Goal: Task Accomplishment & Management: Use online tool/utility

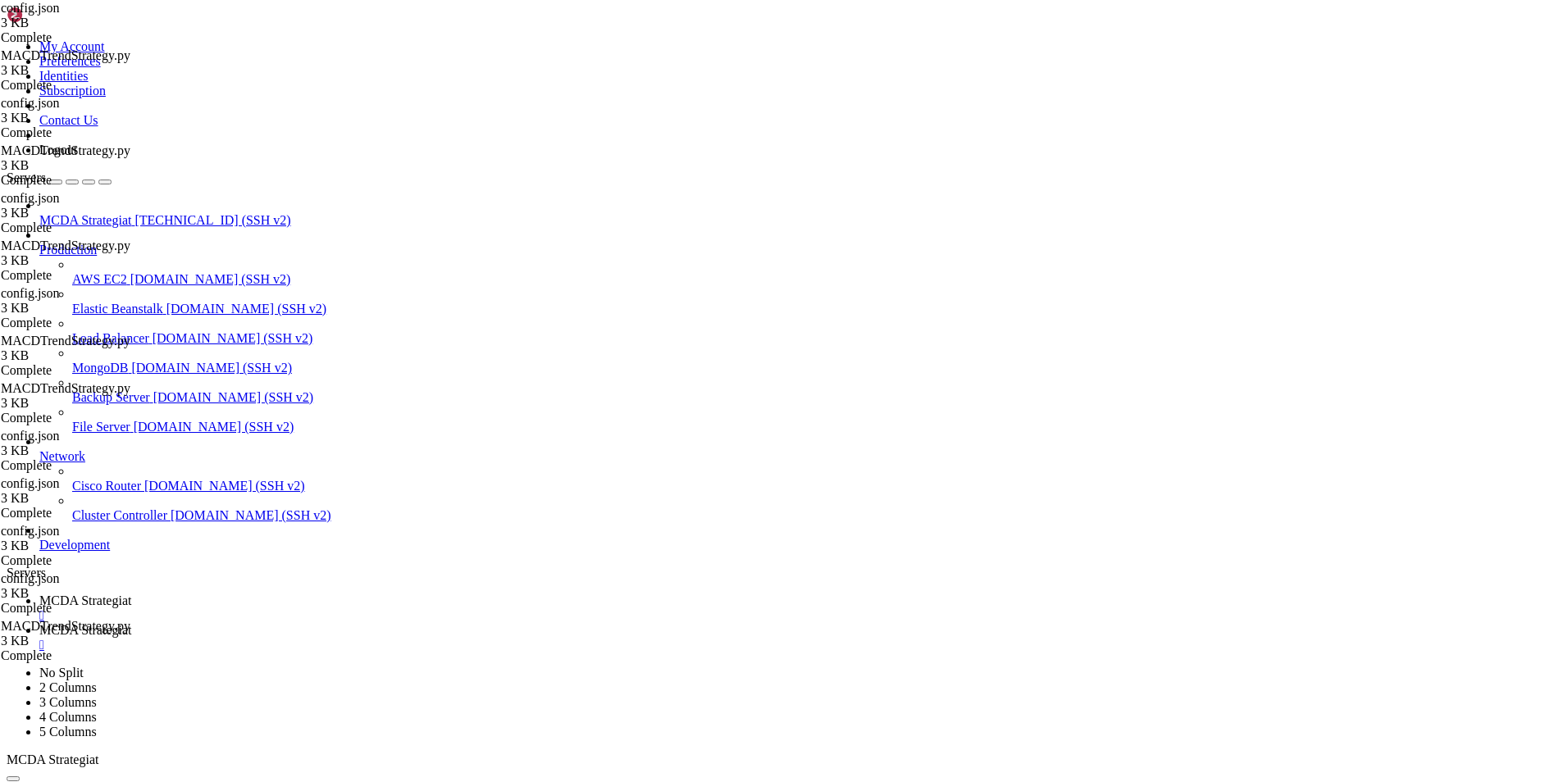
scroll to position [7, 2]
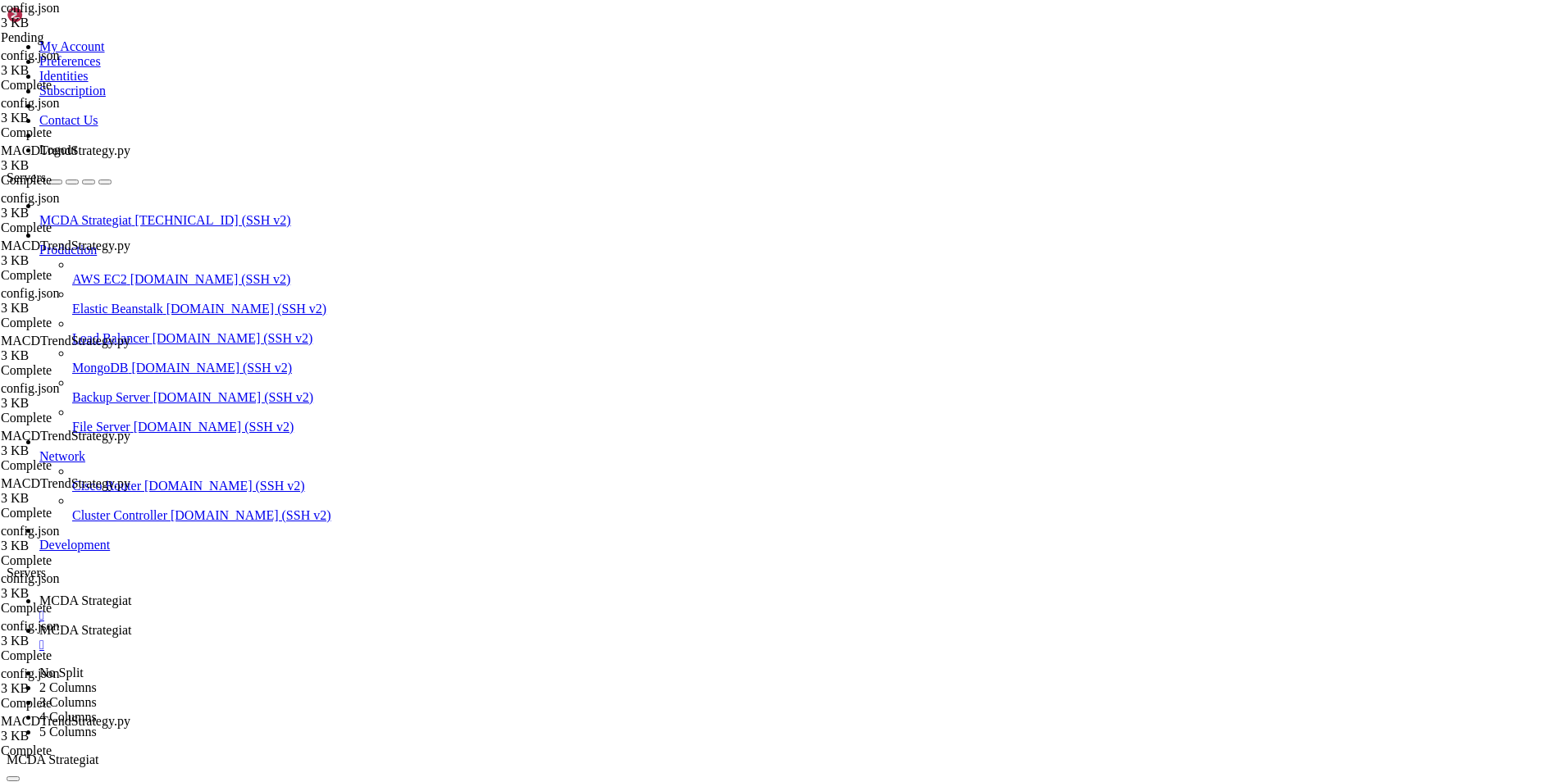
scroll to position [495, 0]
drag, startPoint x: 426, startPoint y: 694, endPoint x: 254, endPoint y: 656, distance: 176.1
type textarea ""experimental": { "prometheus_export": {"
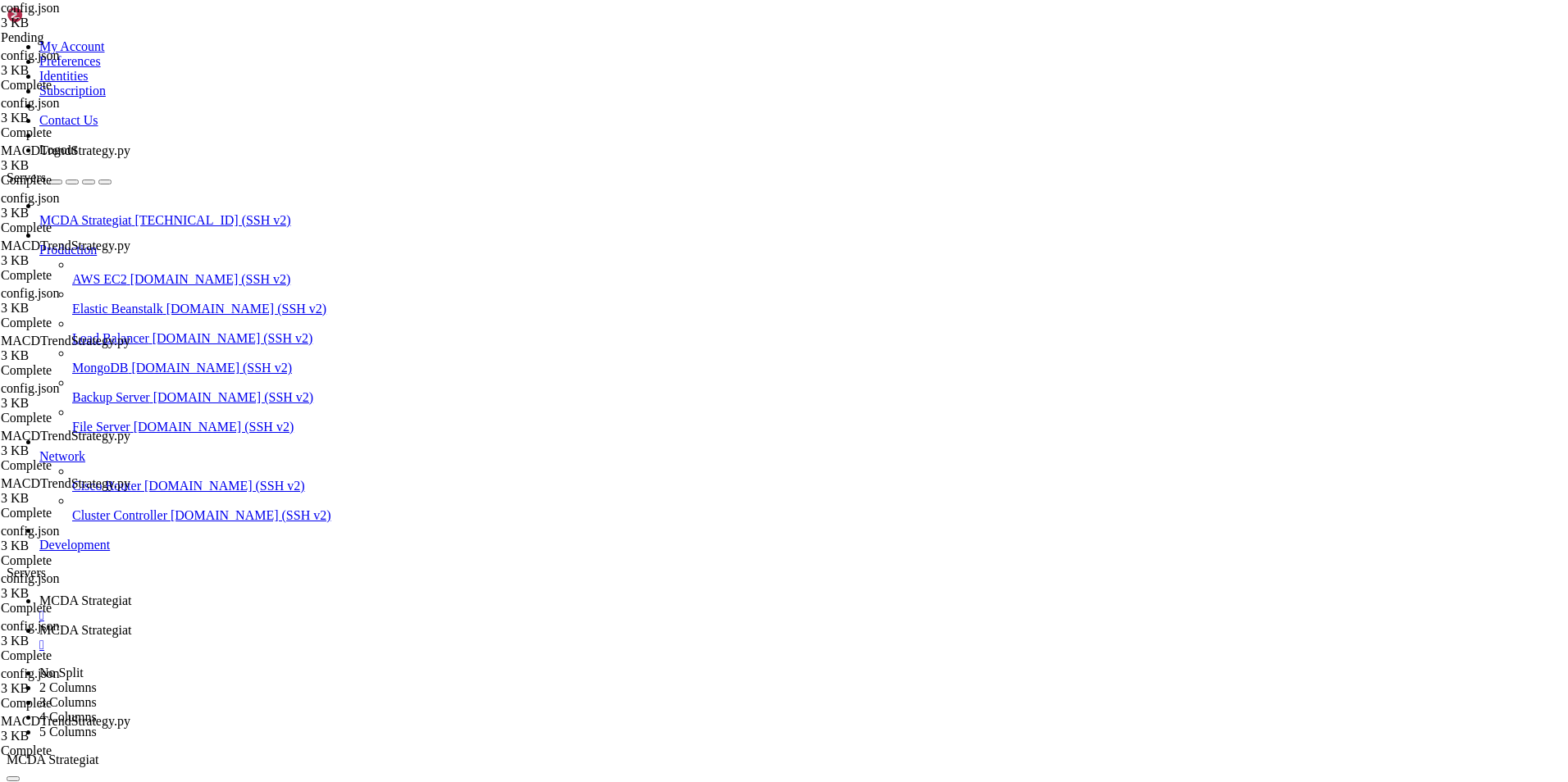
drag, startPoint x: 353, startPoint y: 717, endPoint x: 266, endPoint y: 658, distance: 105.1
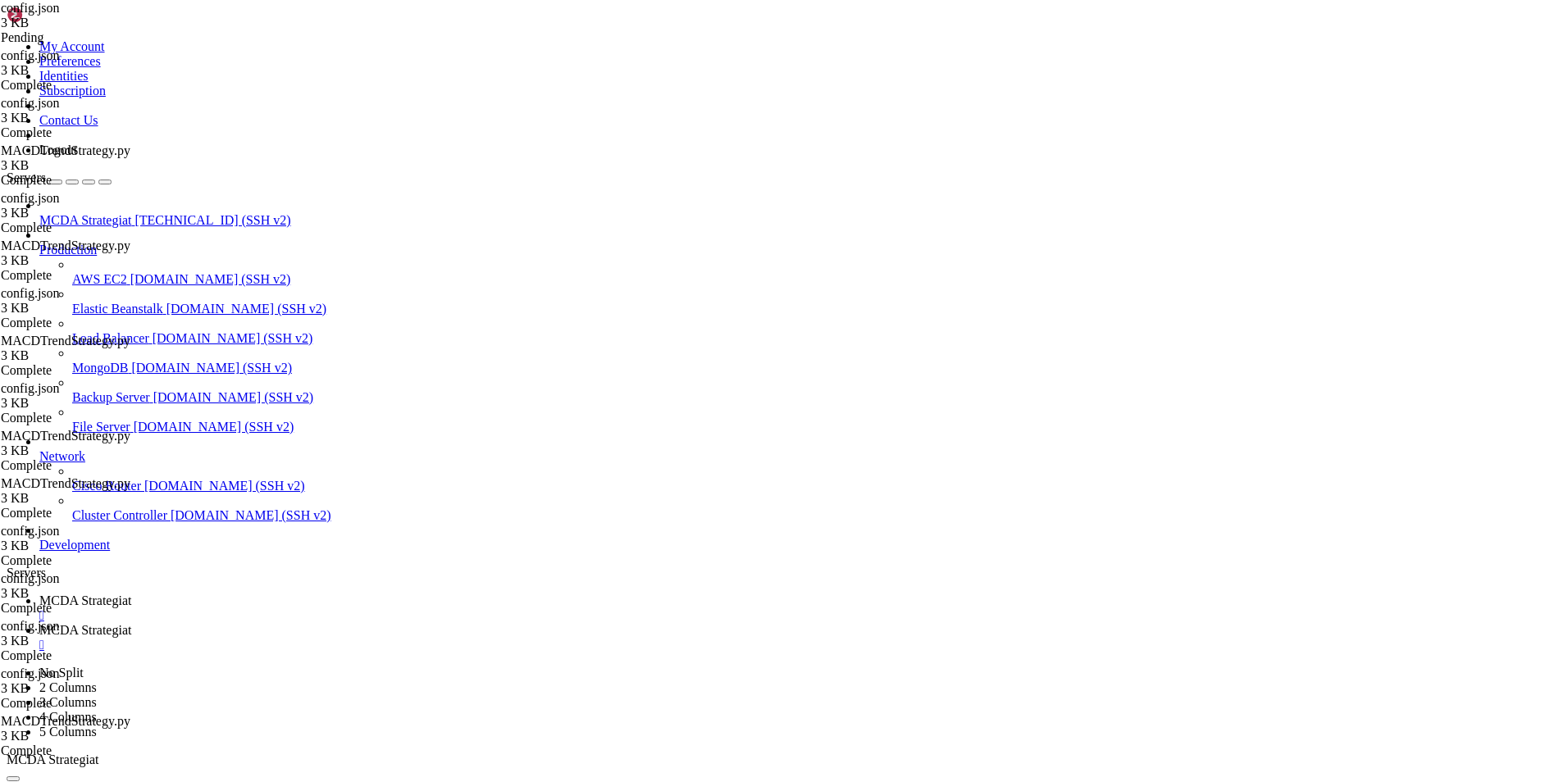
type textarea ""experimental": { "prometheus_export": {"
paste textarea
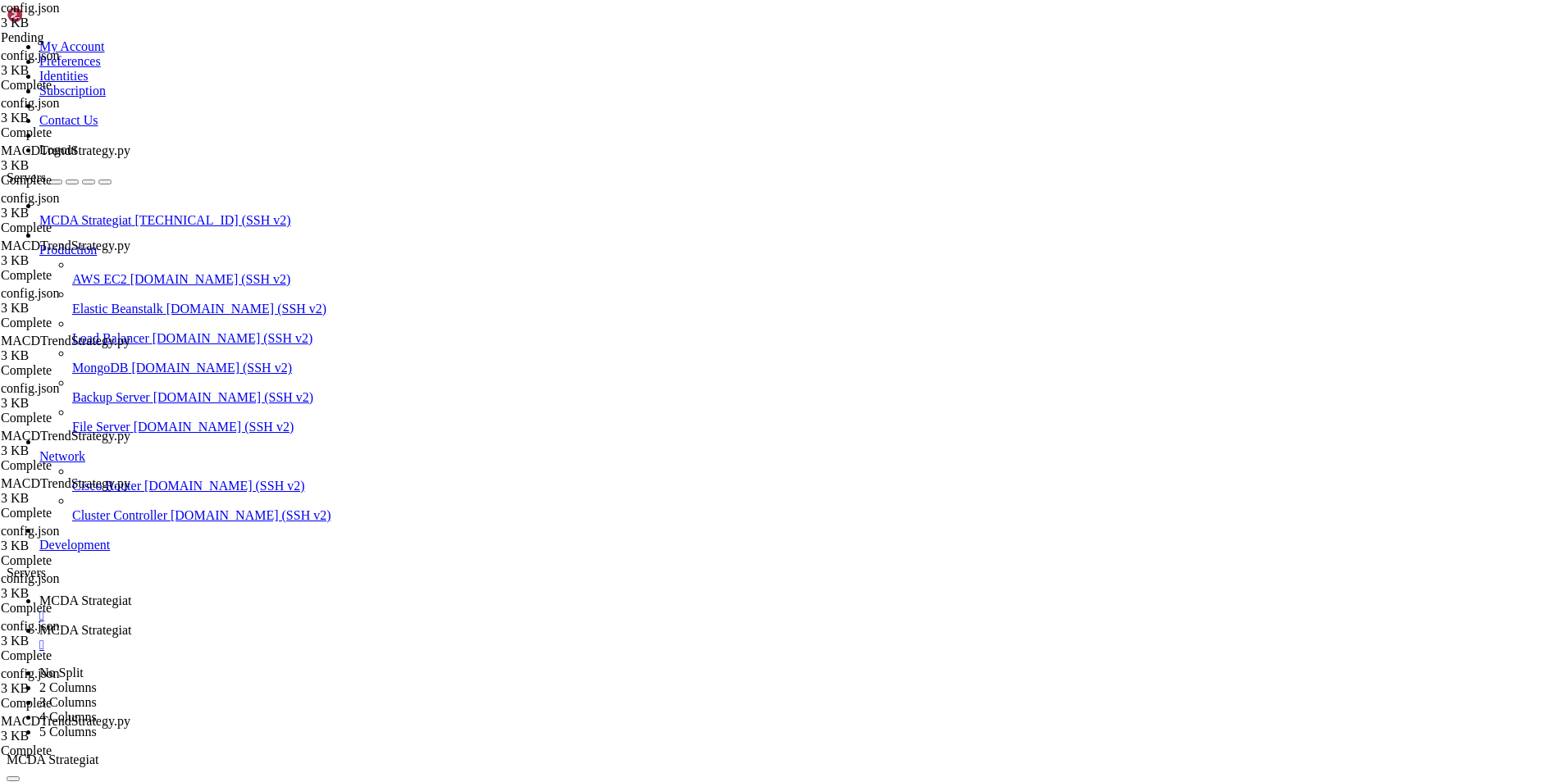
click at [131, 594] on span "MCDA Strategiat" at bounding box center [85, 600] width 92 height 14
click at [131, 623] on span "MCDA Strategiat" at bounding box center [85, 629] width 92 height 14
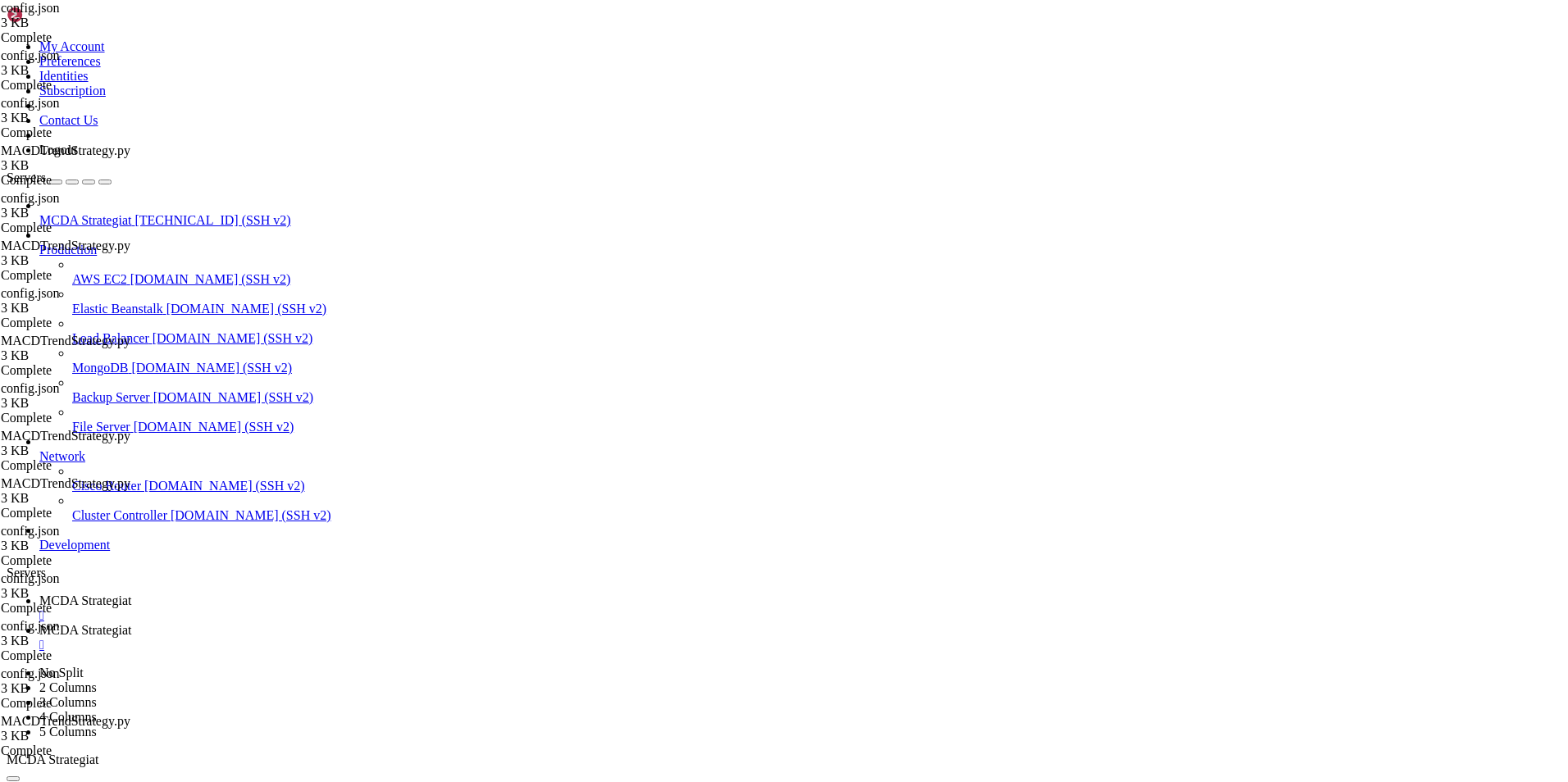
click at [131, 594] on span "MCDA Strategiat" at bounding box center [85, 600] width 92 height 14
click at [402, 623] on link "MCDA Strategiat " at bounding box center [801, 638] width 1522 height 29
type input "/root/ft_userdata"
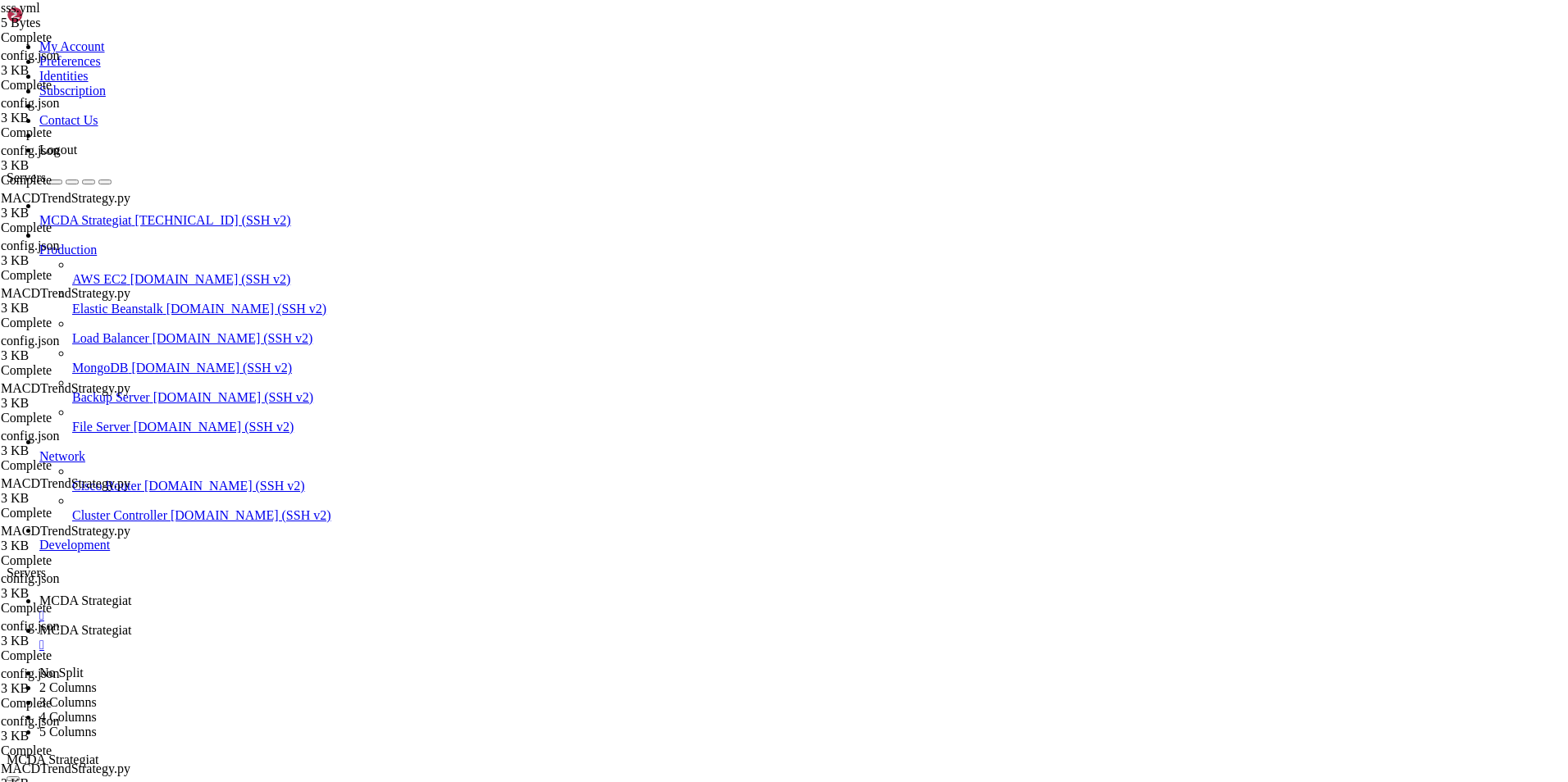
drag, startPoint x: 334, startPoint y: 96, endPoint x: 243, endPoint y: 81, distance: 92.2
type textarea "sss"
type textarea "s"
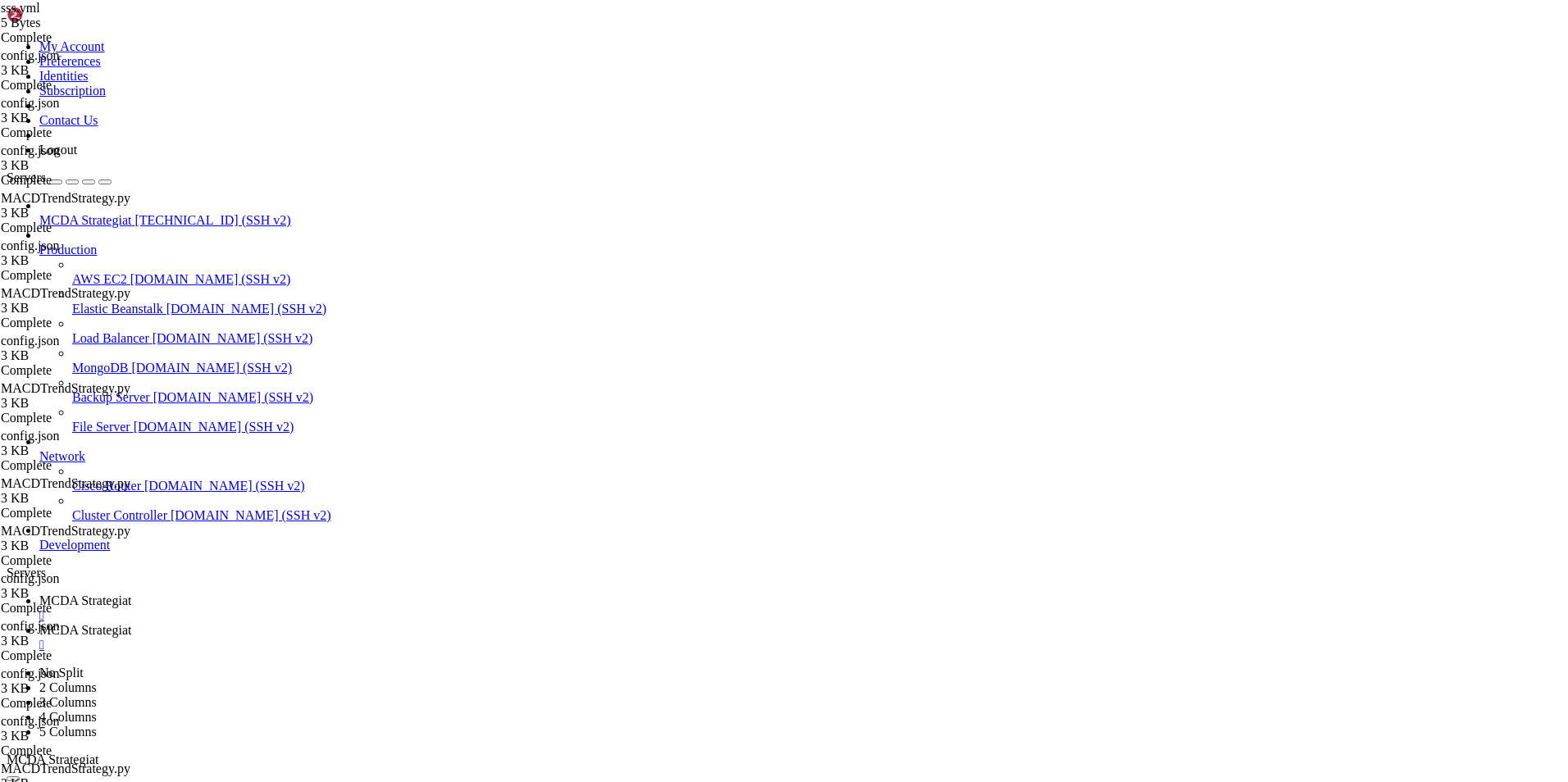
type textarea "- targets: ['freqtrade:8081']"
click at [131, 594] on span "MCDA Strategiat" at bounding box center [85, 600] width 92 height 14
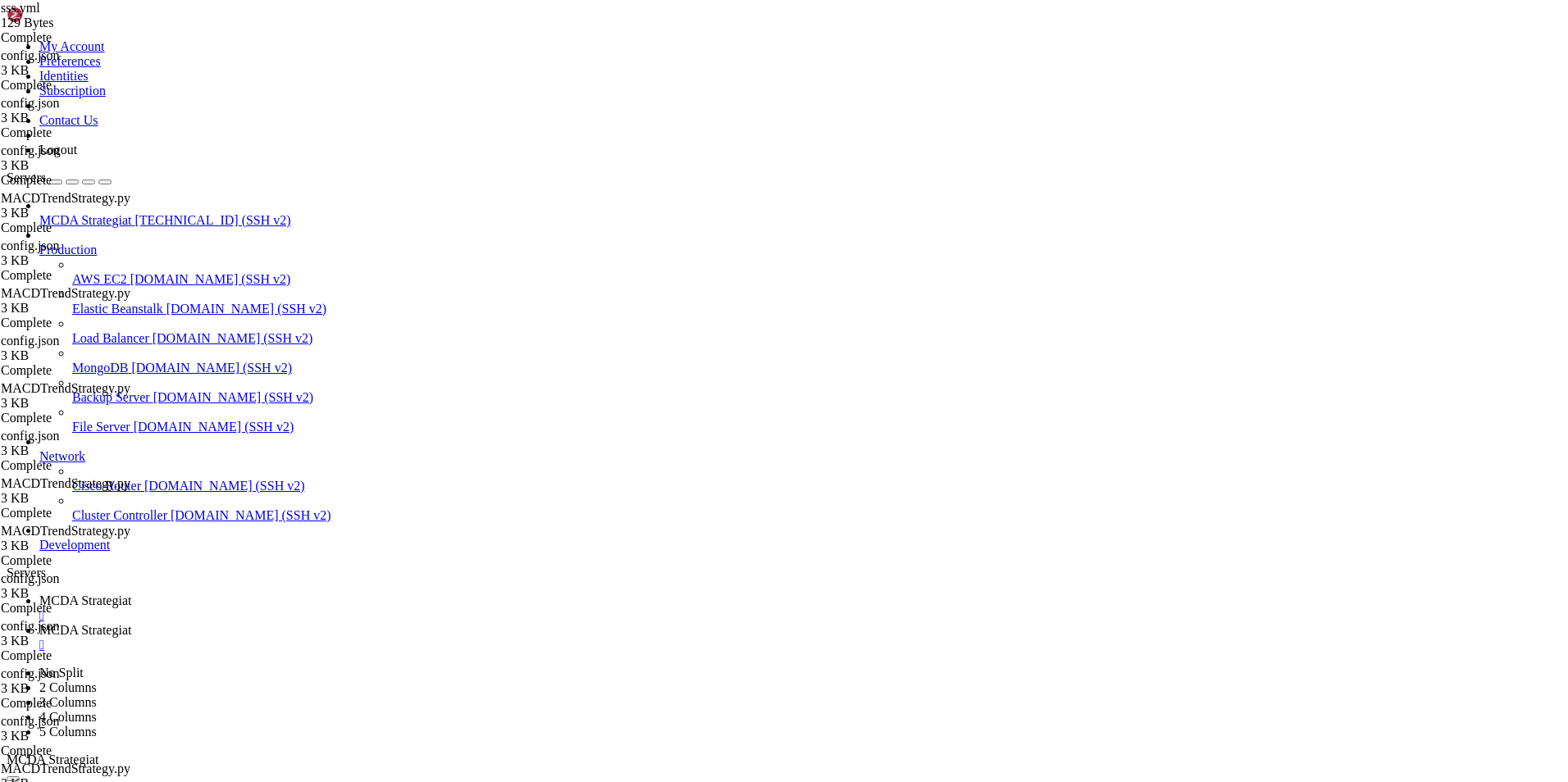
click at [131, 623] on span "MCDA Strategiat" at bounding box center [85, 629] width 92 height 14
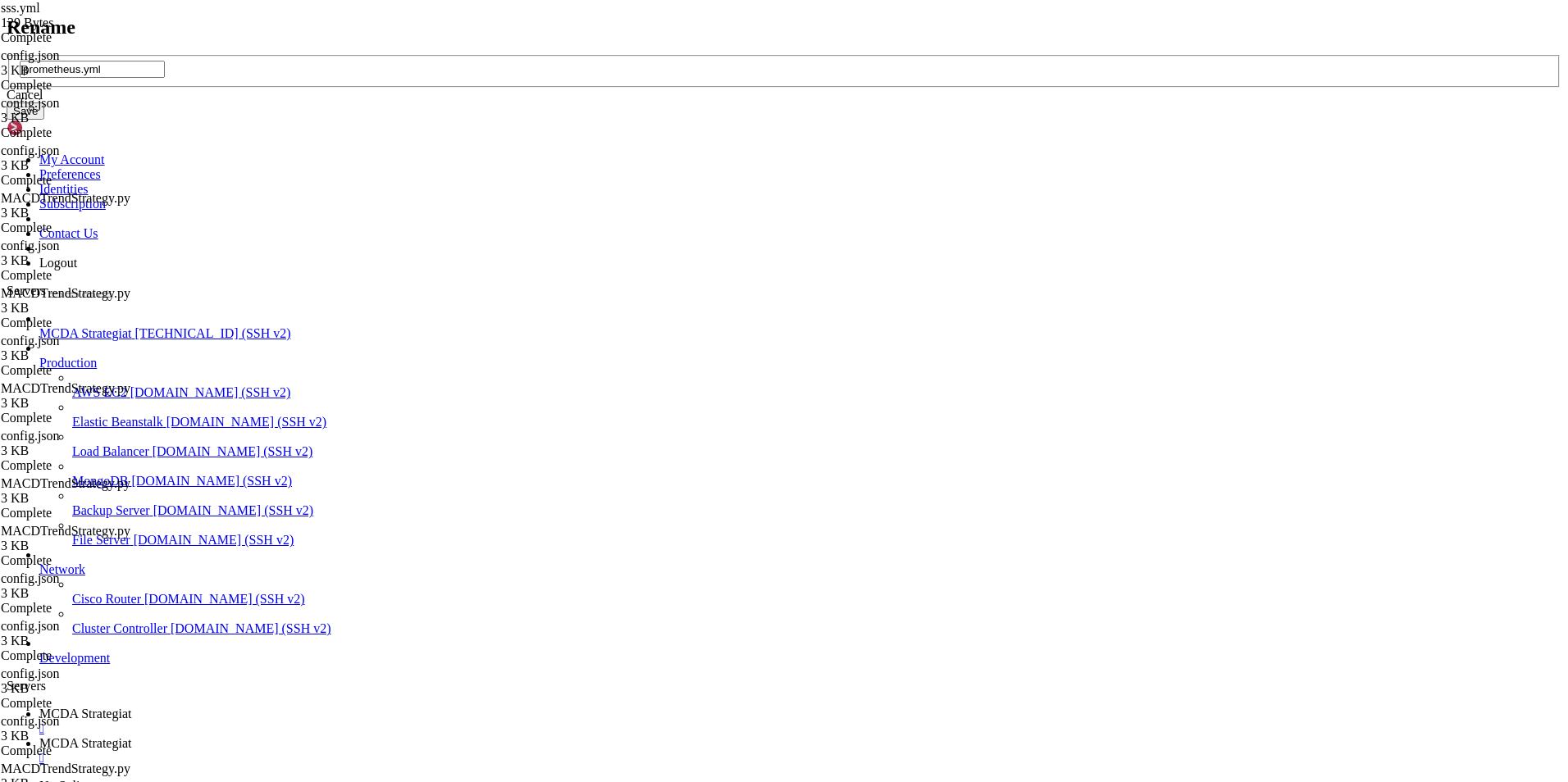
type input "prometheus.yml"
click at [44, 119] on button "Save" at bounding box center [25, 111] width 38 height 17
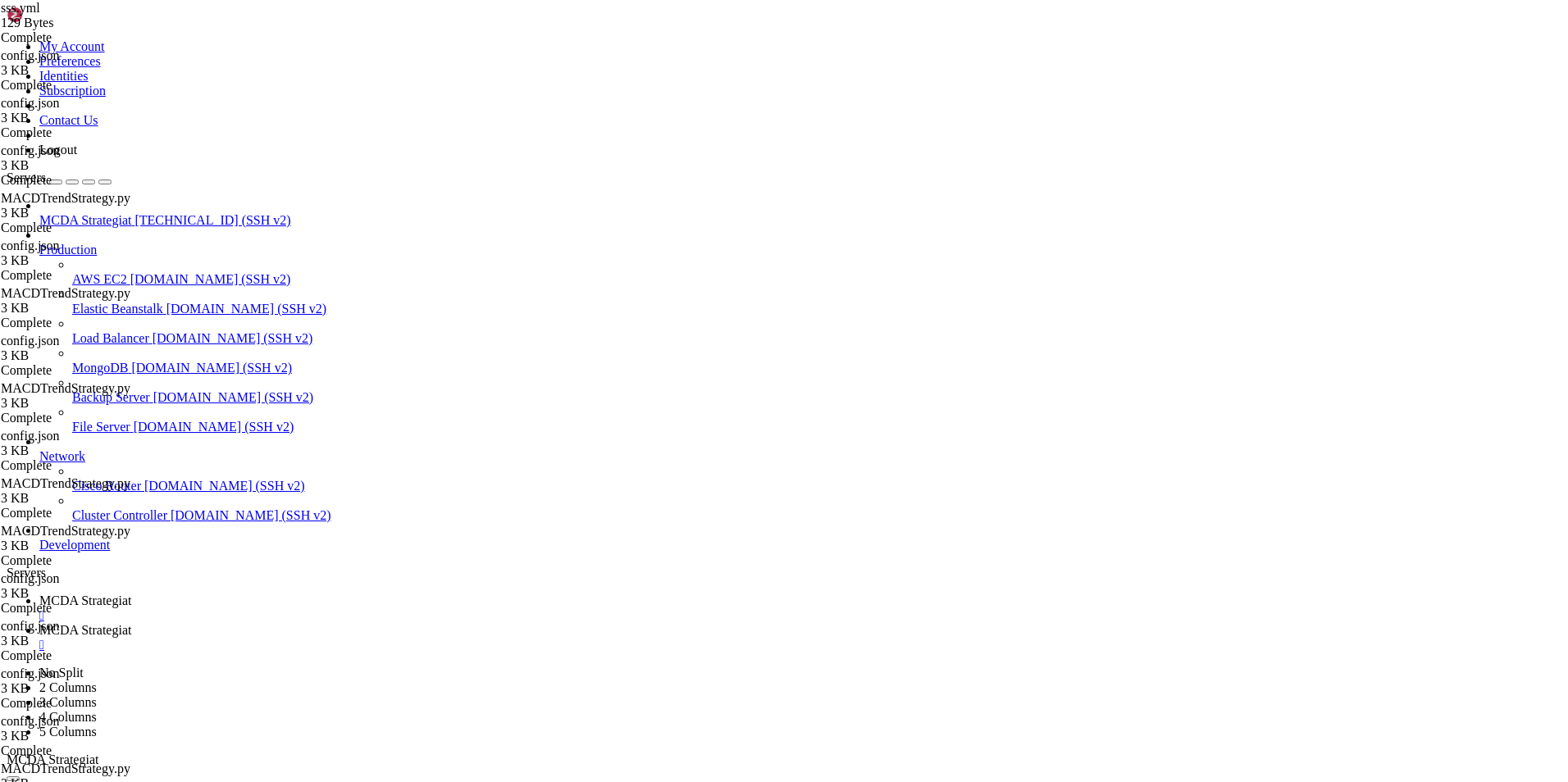
click at [131, 594] on span "MCDA Strategiat" at bounding box center [85, 600] width 92 height 14
click at [379, 623] on link "MCDA Strategiat " at bounding box center [801, 638] width 1522 height 29
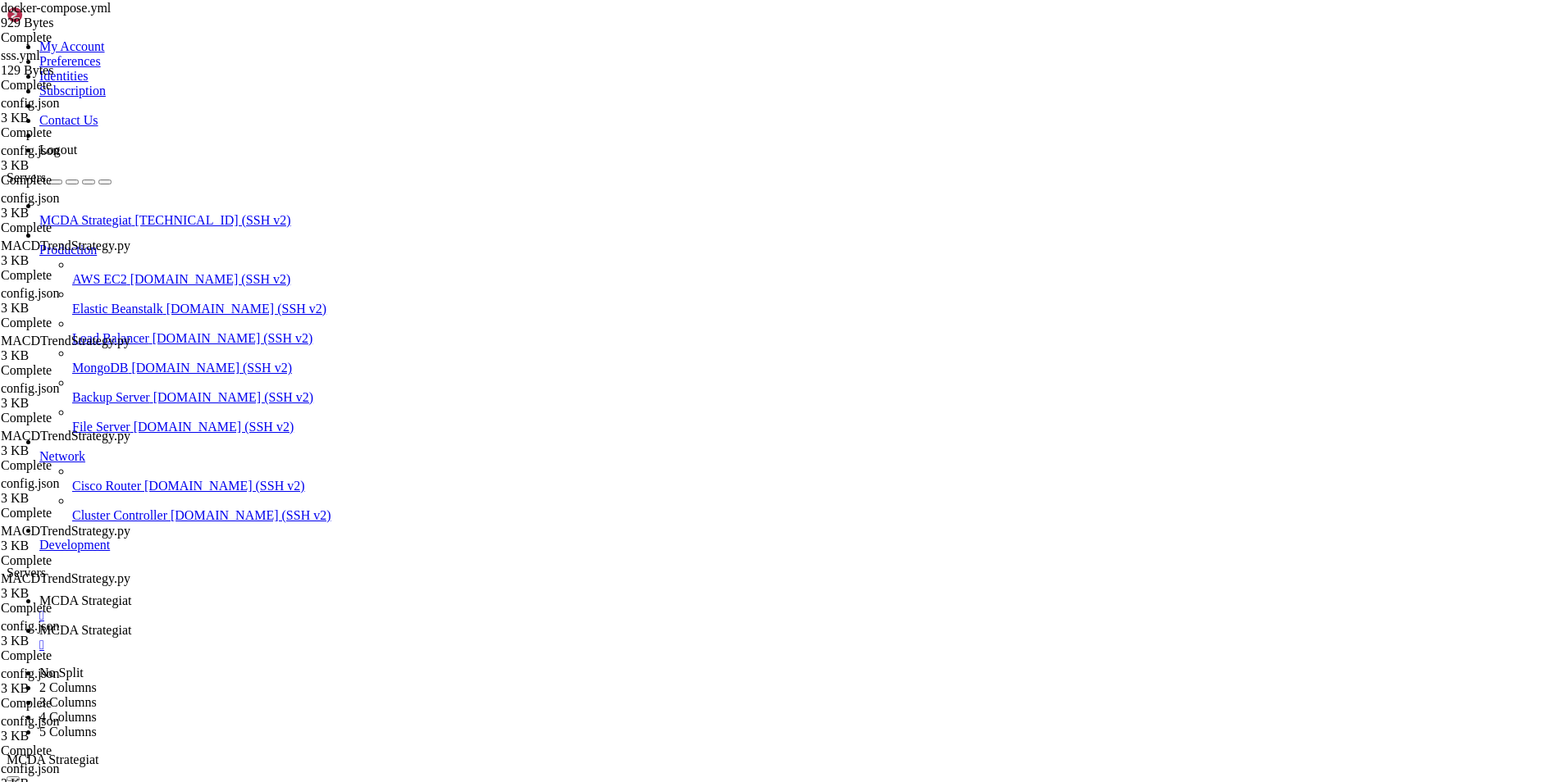
drag, startPoint x: 368, startPoint y: 468, endPoint x: 225, endPoint y: 73, distance: 420.1
type textarea "version: "3""
type textarea "- GF_SECURITY_ADMIN_PASSWORD=admin"
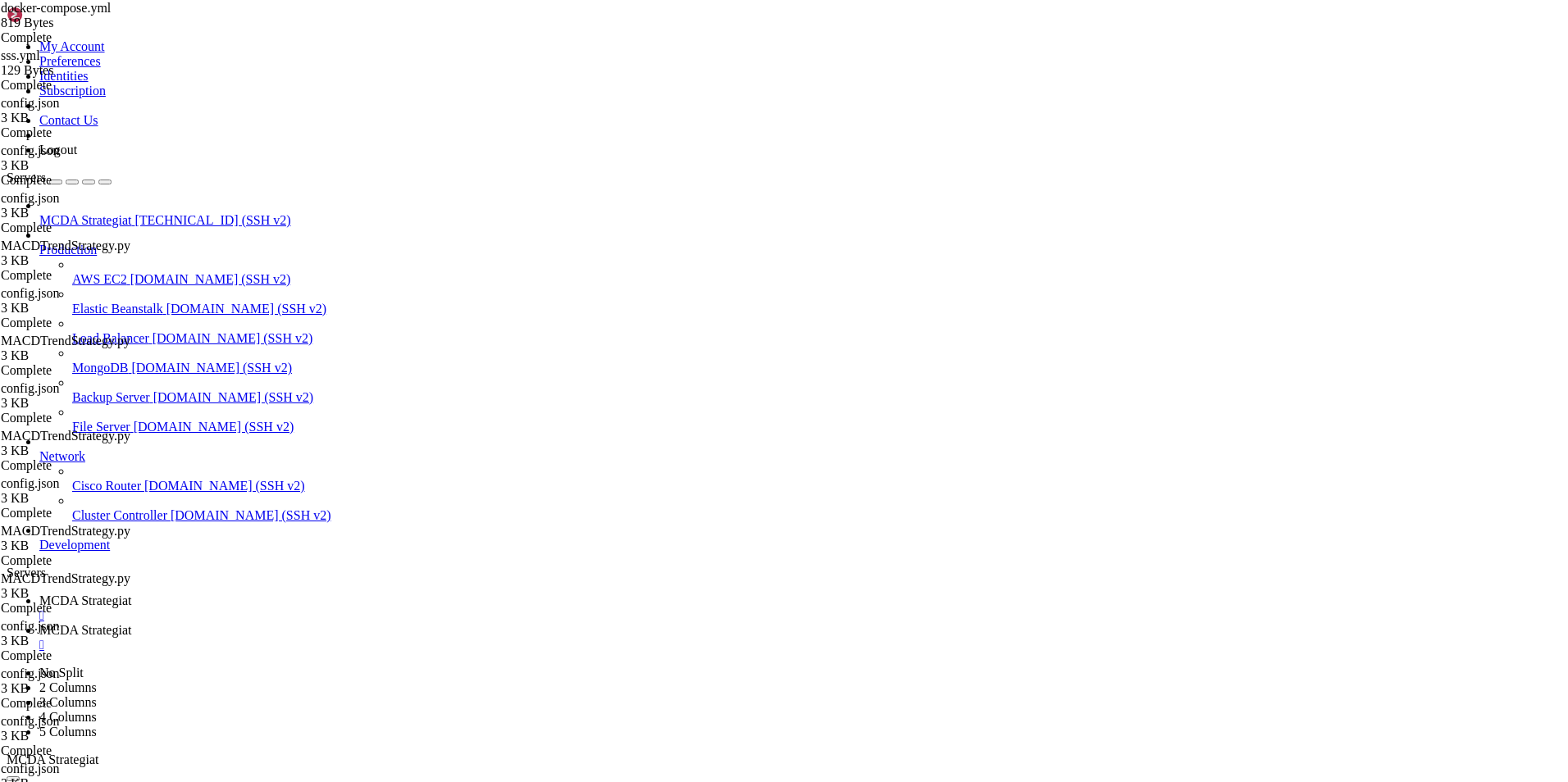
click at [131, 594] on span "MCDA Strategiat" at bounding box center [85, 600] width 92 height 14
click at [131, 623] on span "MCDA Strategiat" at bounding box center [85, 629] width 92 height 14
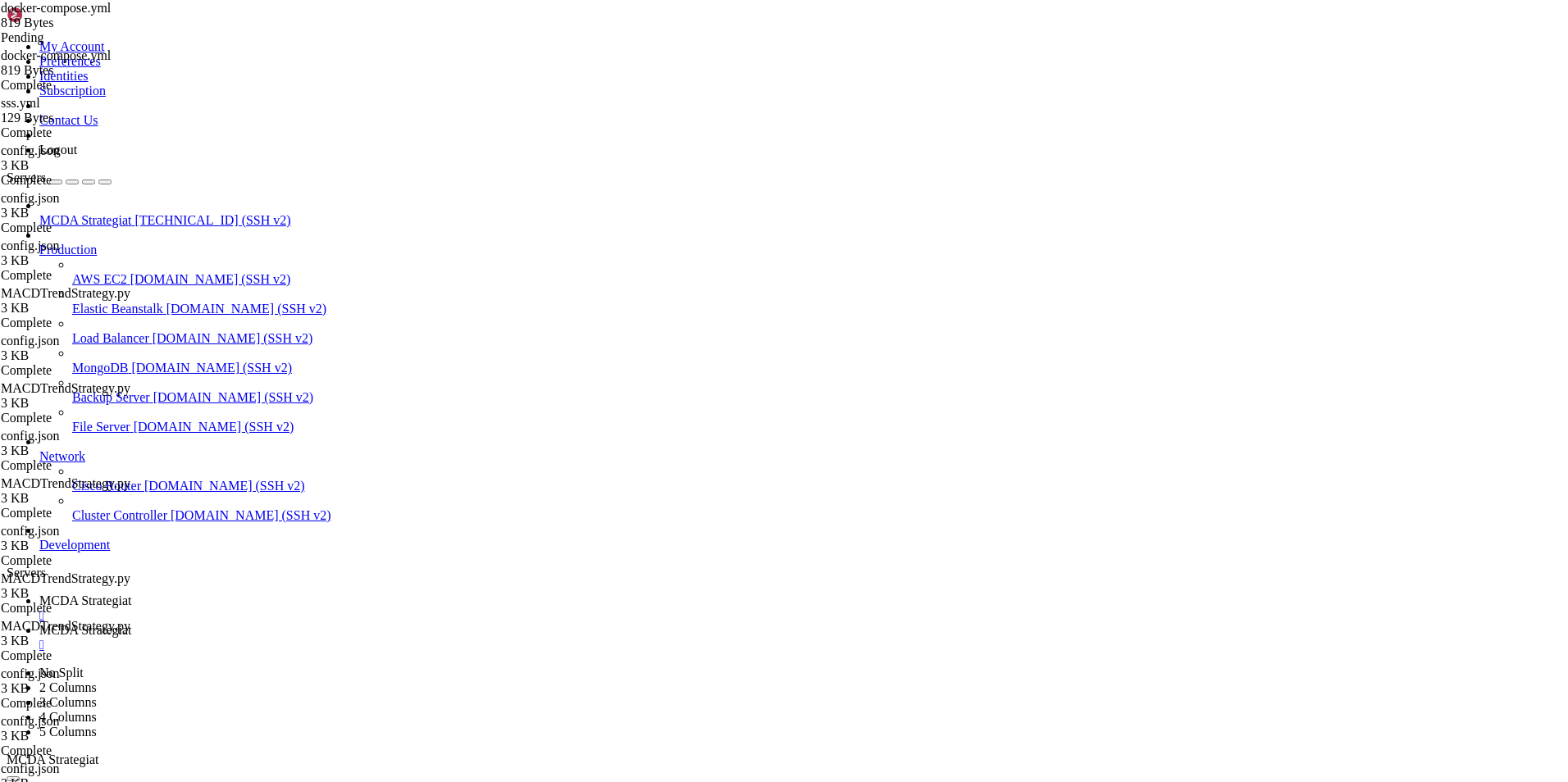
type textarea "container_name: prometheus"
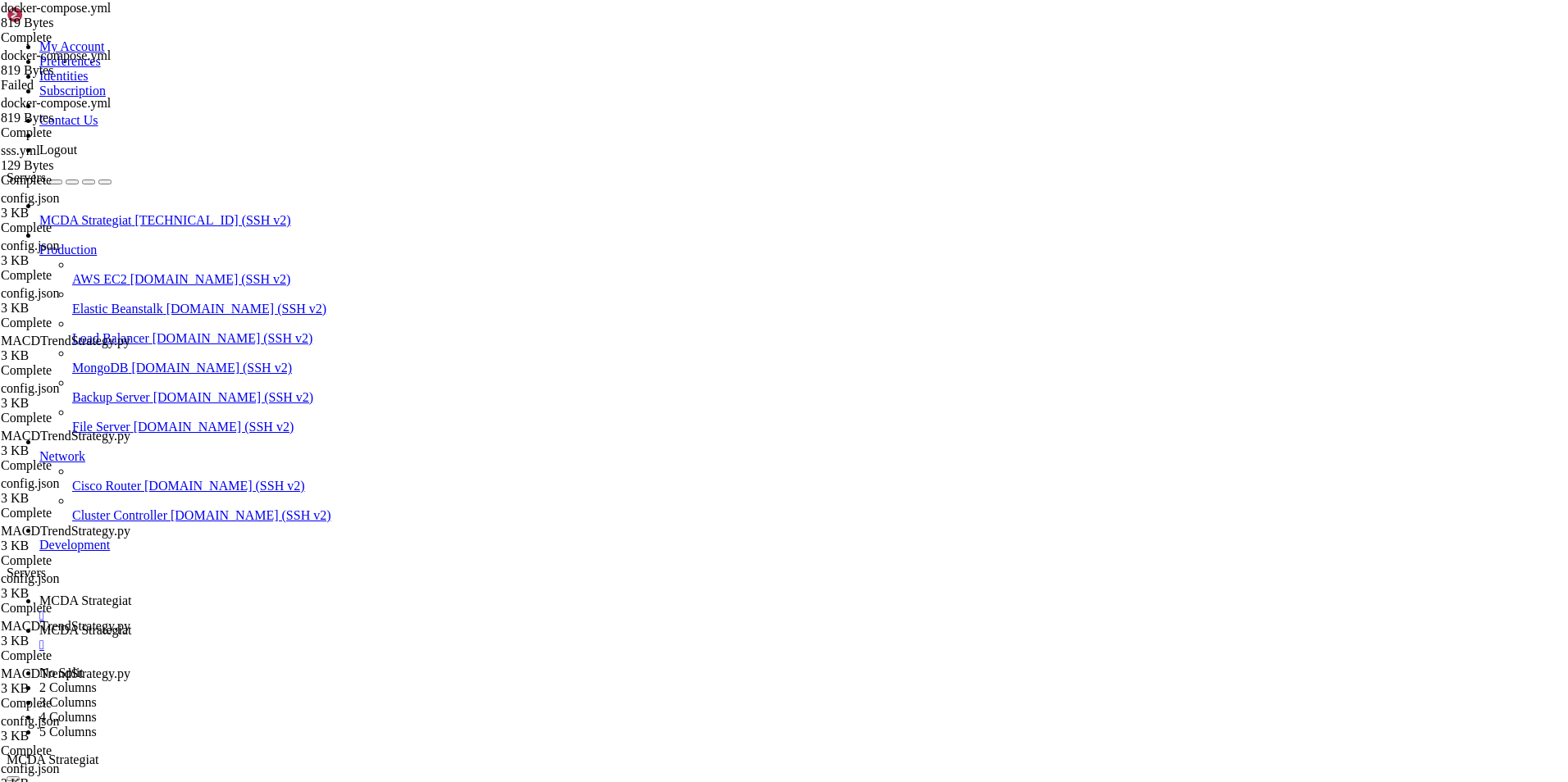
click at [131, 594] on span "MCDA Strategiat" at bounding box center [85, 600] width 92 height 14
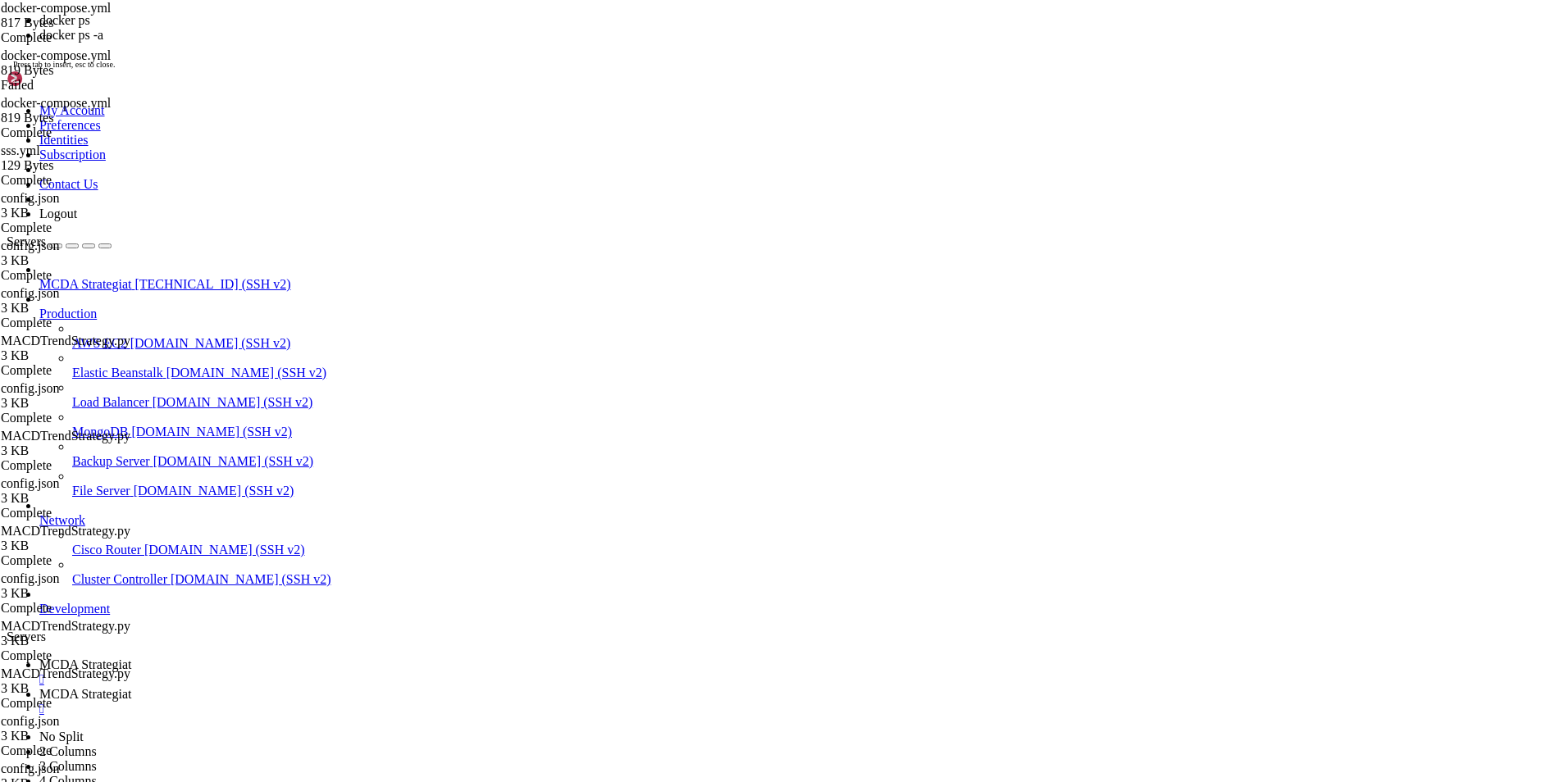
scroll to position [15141, 0]
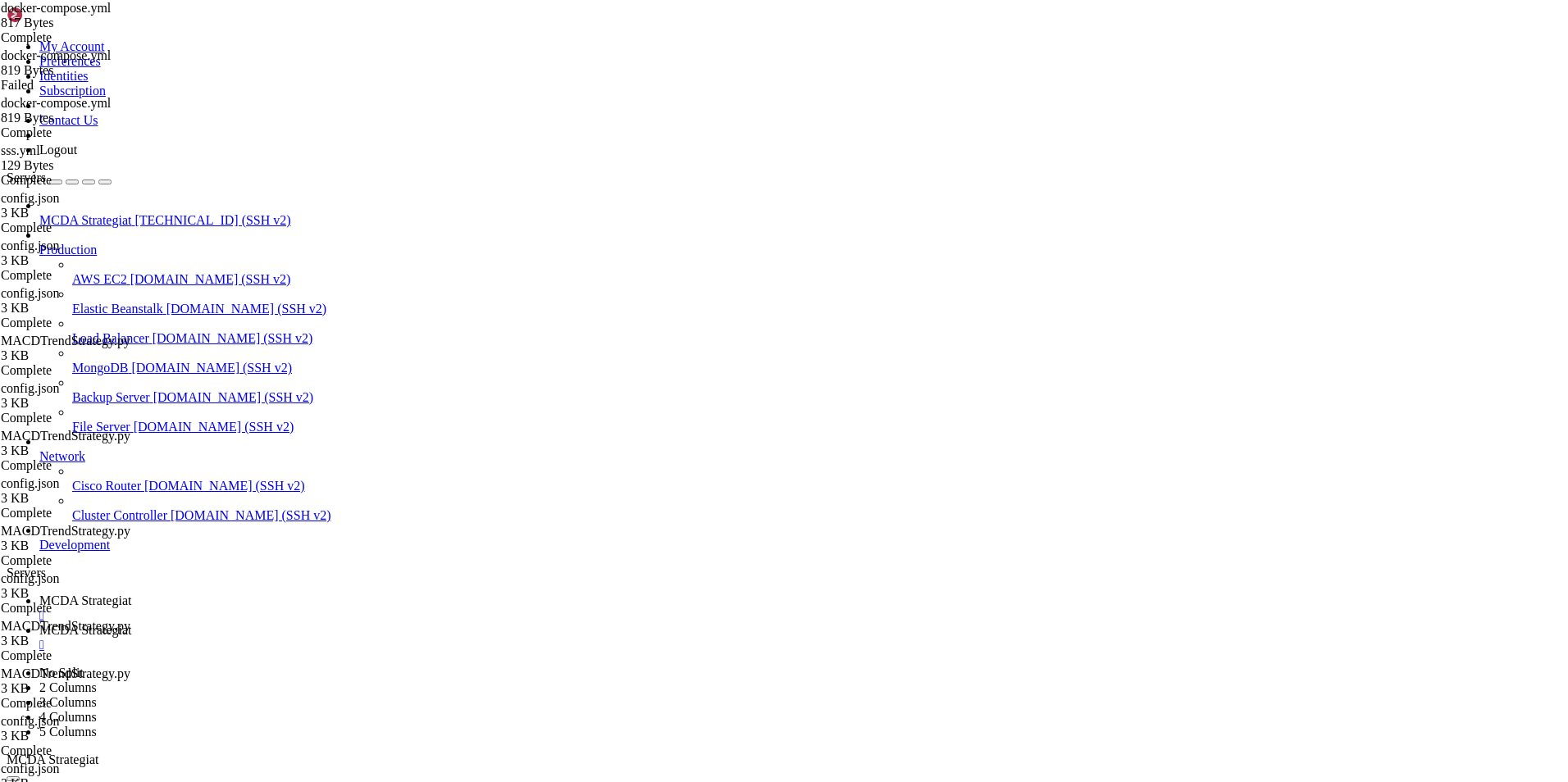
drag, startPoint x: 0, startPoint y: 222, endPoint x: 198, endPoint y: 306, distance: 215.1
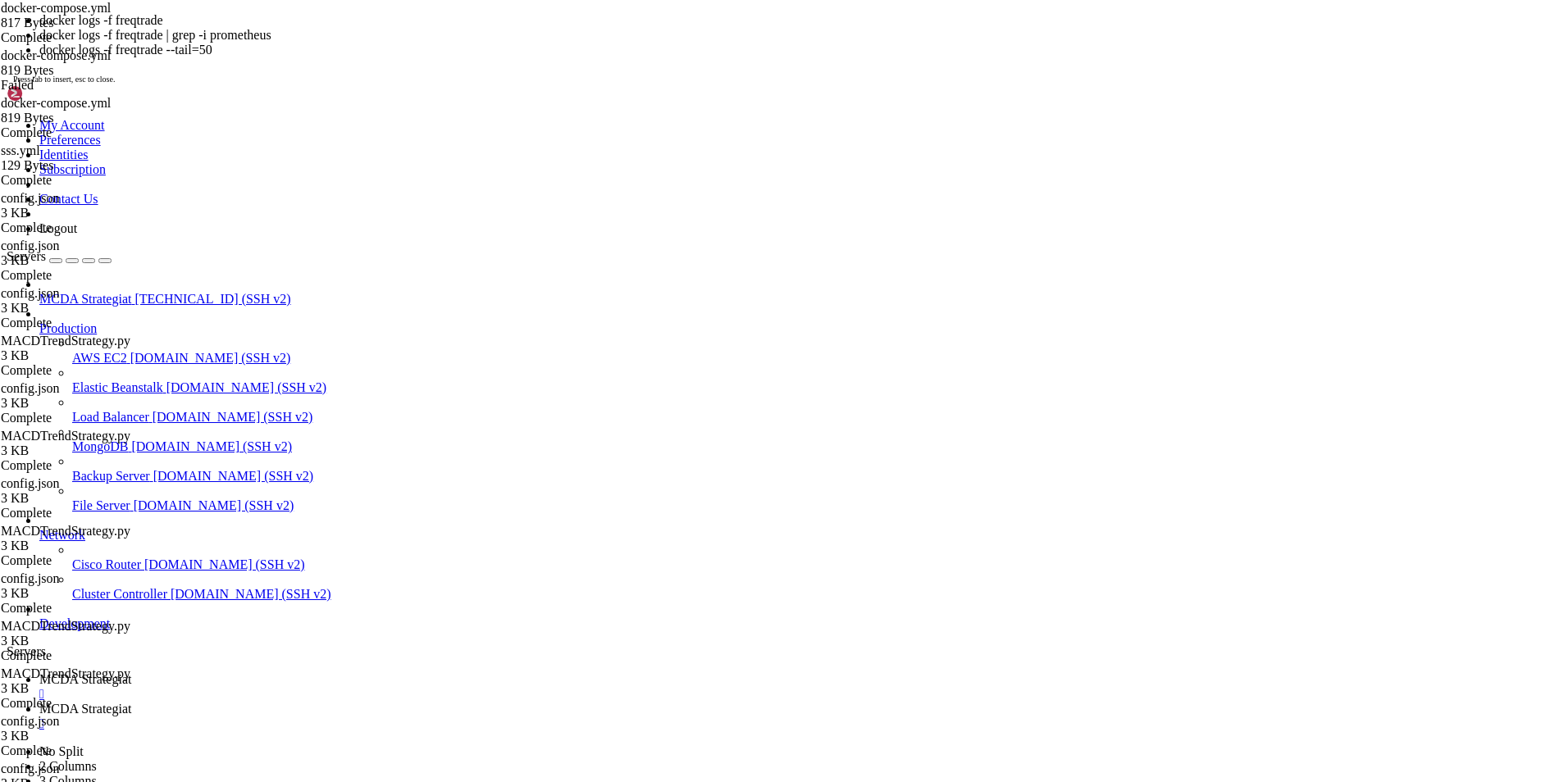
scroll to position [15525, 0]
click at [131, 702] on span "MCDA Strategiat" at bounding box center [85, 708] width 92 height 14
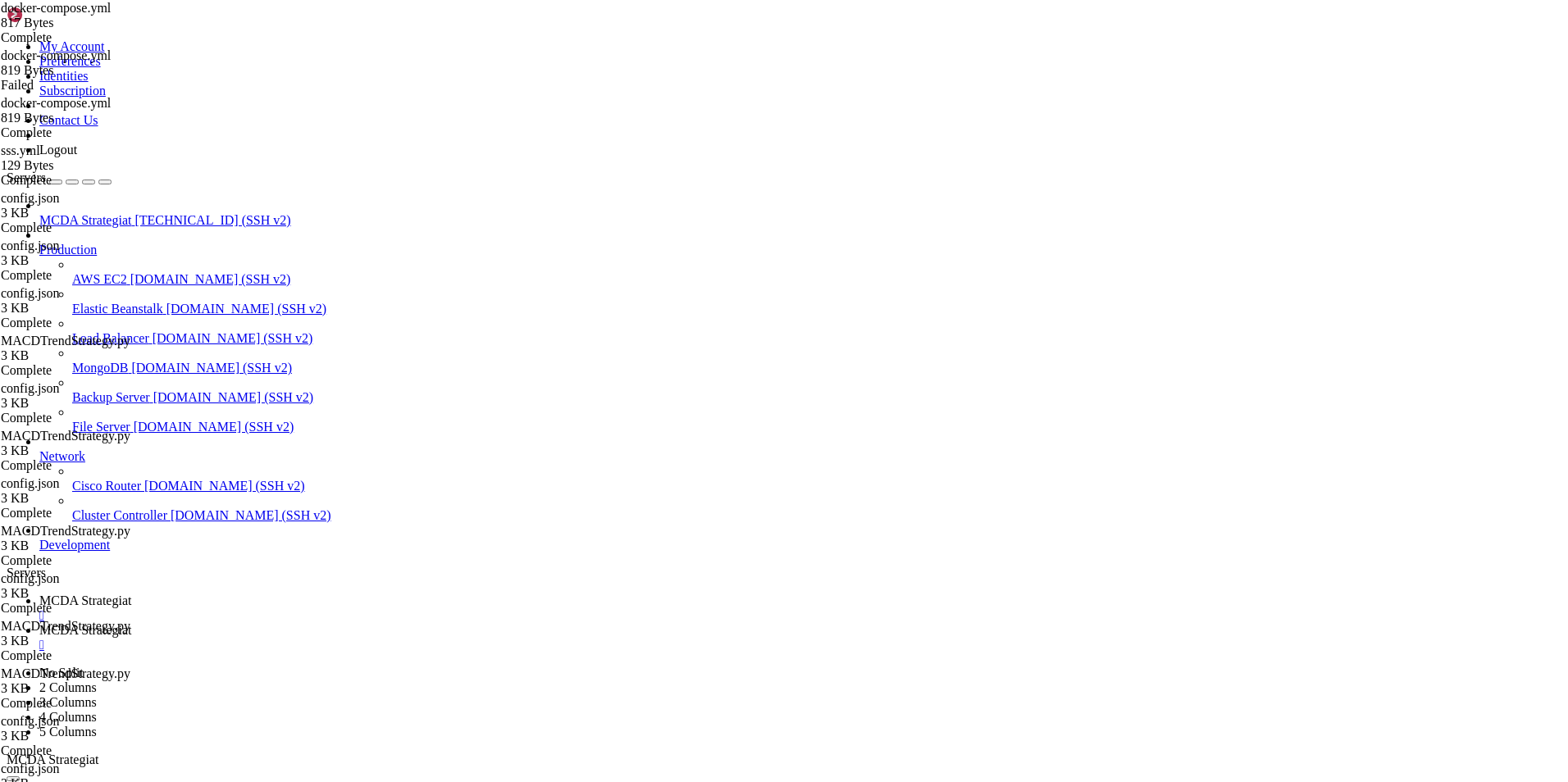
click at [278, 594] on link "MCDA Strategiat " at bounding box center [801, 608] width 1522 height 29
click at [131, 623] on span "MCDA Strategiat" at bounding box center [85, 629] width 92 height 14
click at [131, 594] on span "MCDA Strategiat" at bounding box center [85, 600] width 92 height 14
click at [131, 623] on span "MCDA Strategiat" at bounding box center [85, 629] width 92 height 14
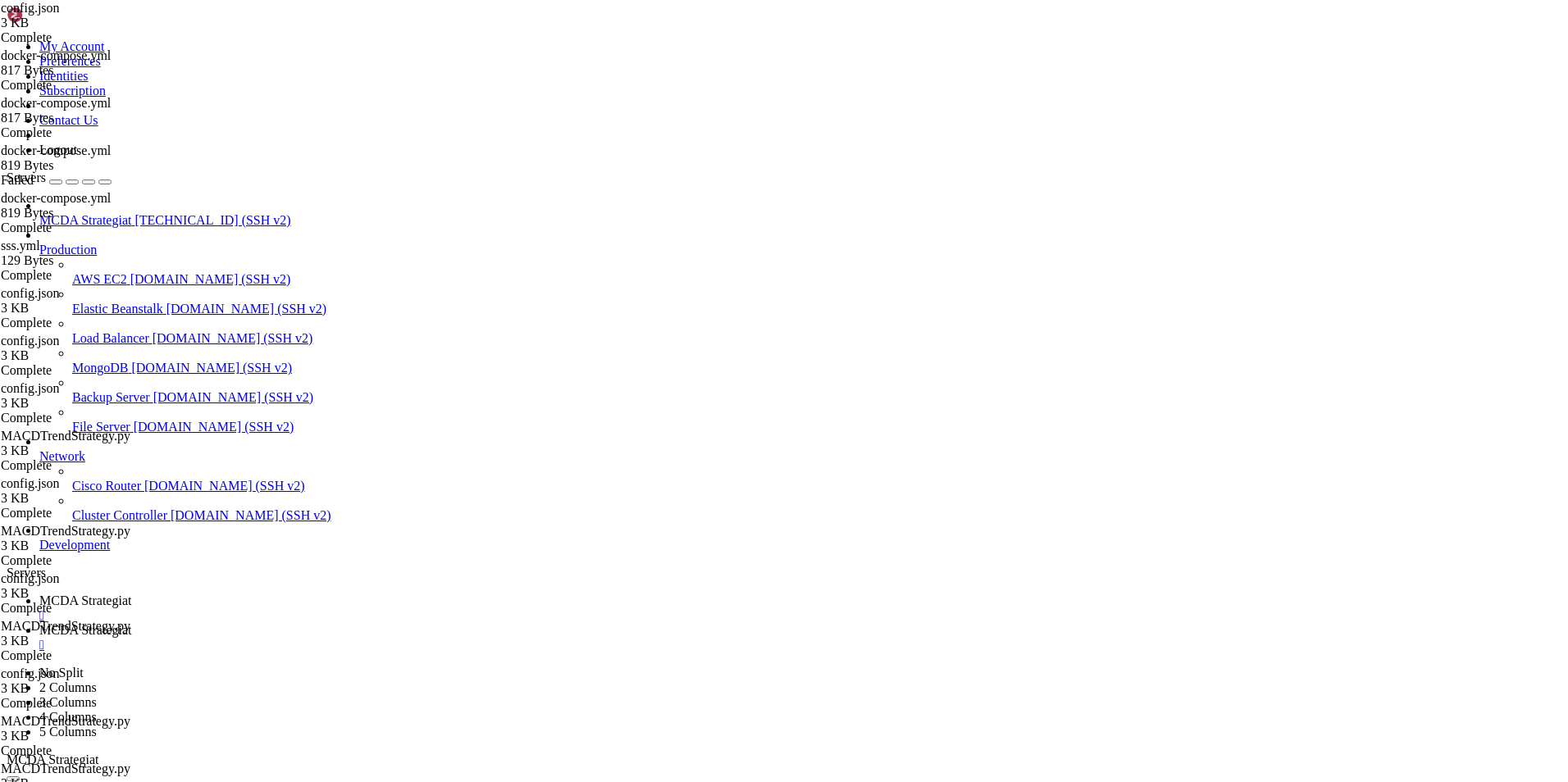
scroll to position [0, 0]
click at [275, 594] on link "MCDA Strategiat " at bounding box center [801, 608] width 1522 height 29
click at [131, 623] on span "MCDA Strategiat" at bounding box center [85, 629] width 92 height 14
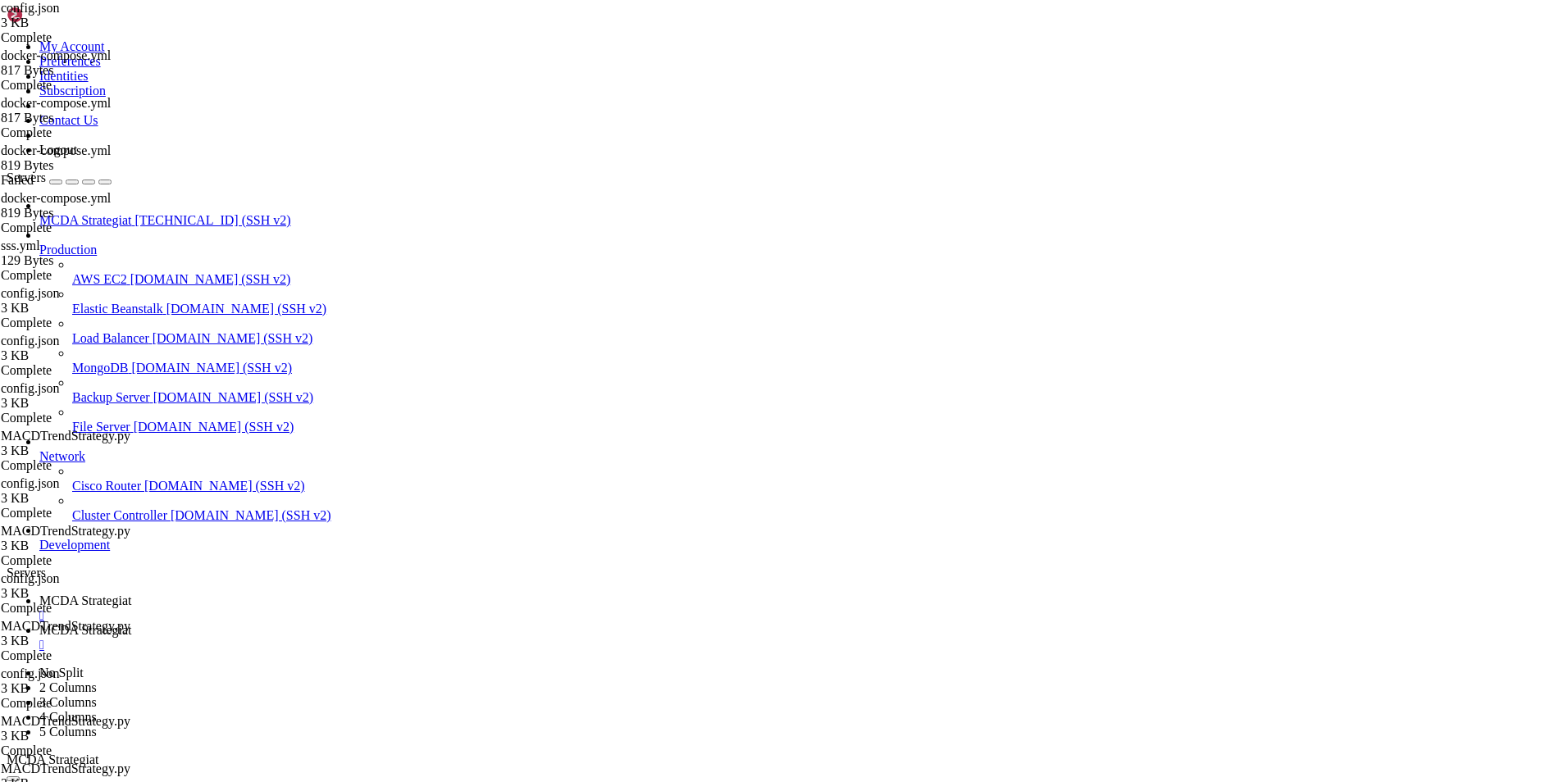
type input "/root/ft_userdata"
drag, startPoint x: 503, startPoint y: 392, endPoint x: 232, endPoint y: 79, distance: 414.0
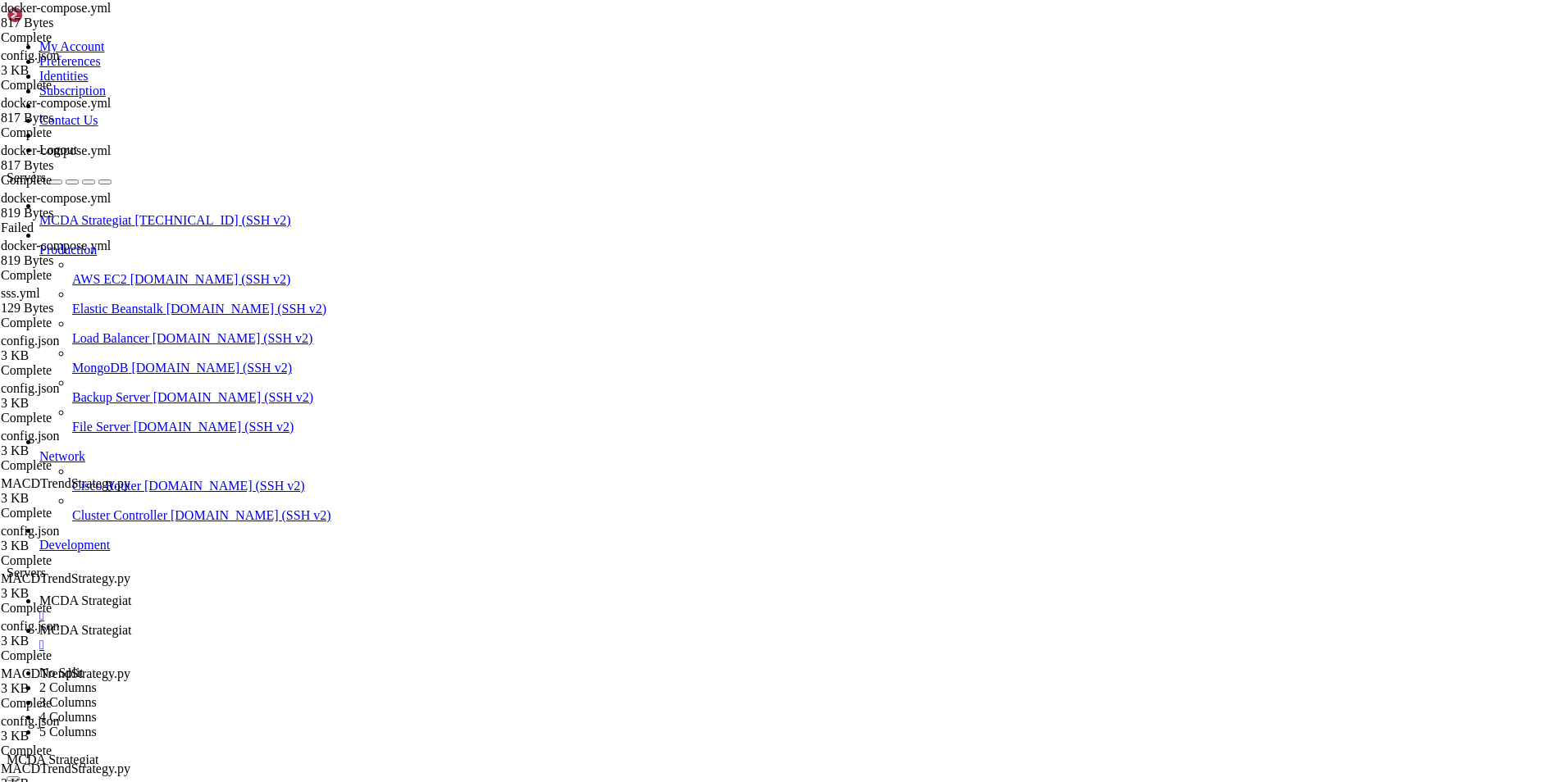
type textarea "version: "3.9" services:"
type textarea "- "80:8080" # Freqtrade UI"
click at [264, 594] on link "MCDA Strategiat " at bounding box center [801, 608] width 1522 height 29
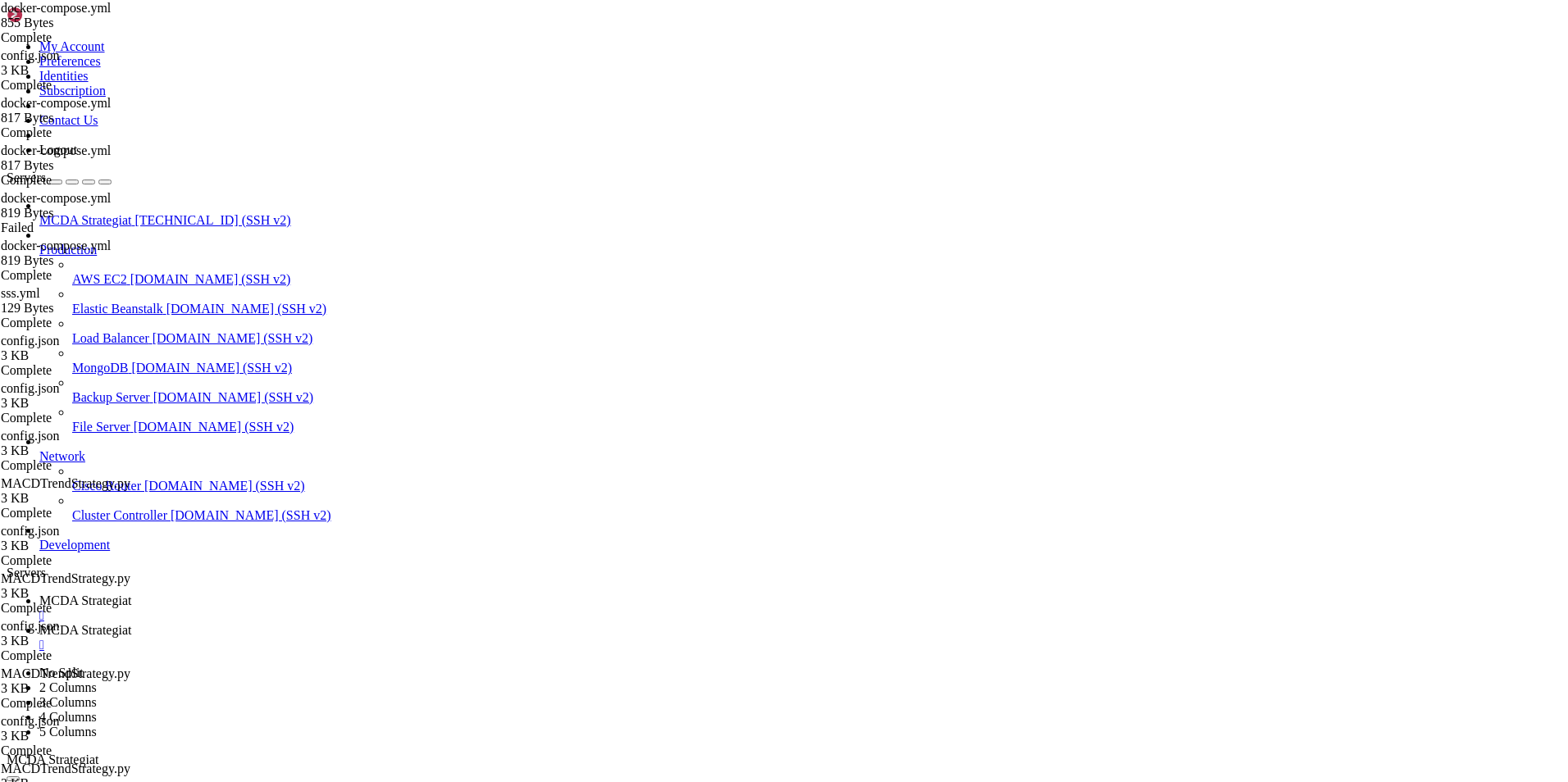
scroll to position [19702, 0]
click at [131, 623] on span "MCDA Strategiat" at bounding box center [85, 629] width 92 height 14
type input "/root/ft_userdata/user_data"
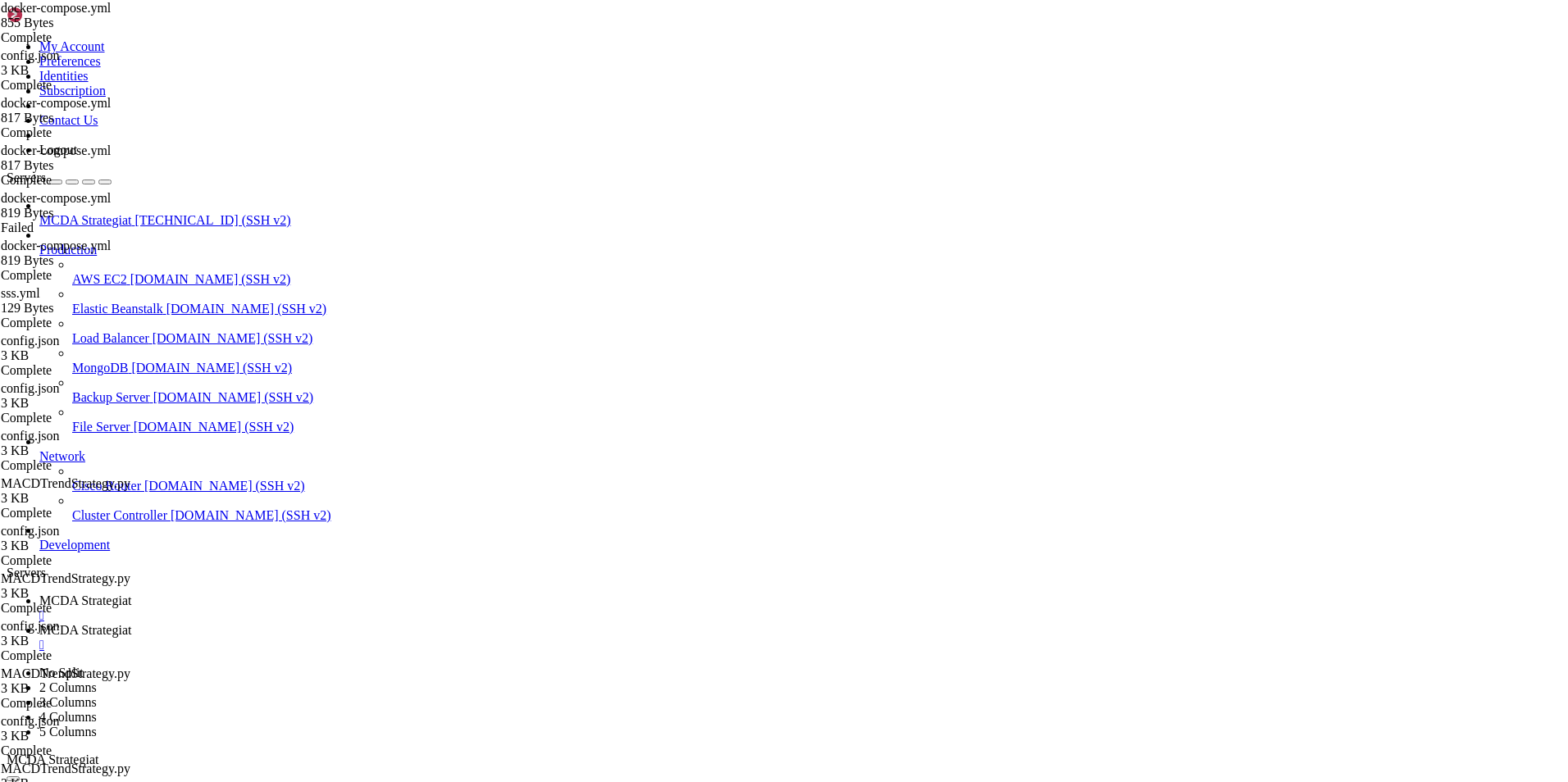
scroll to position [19819, 0]
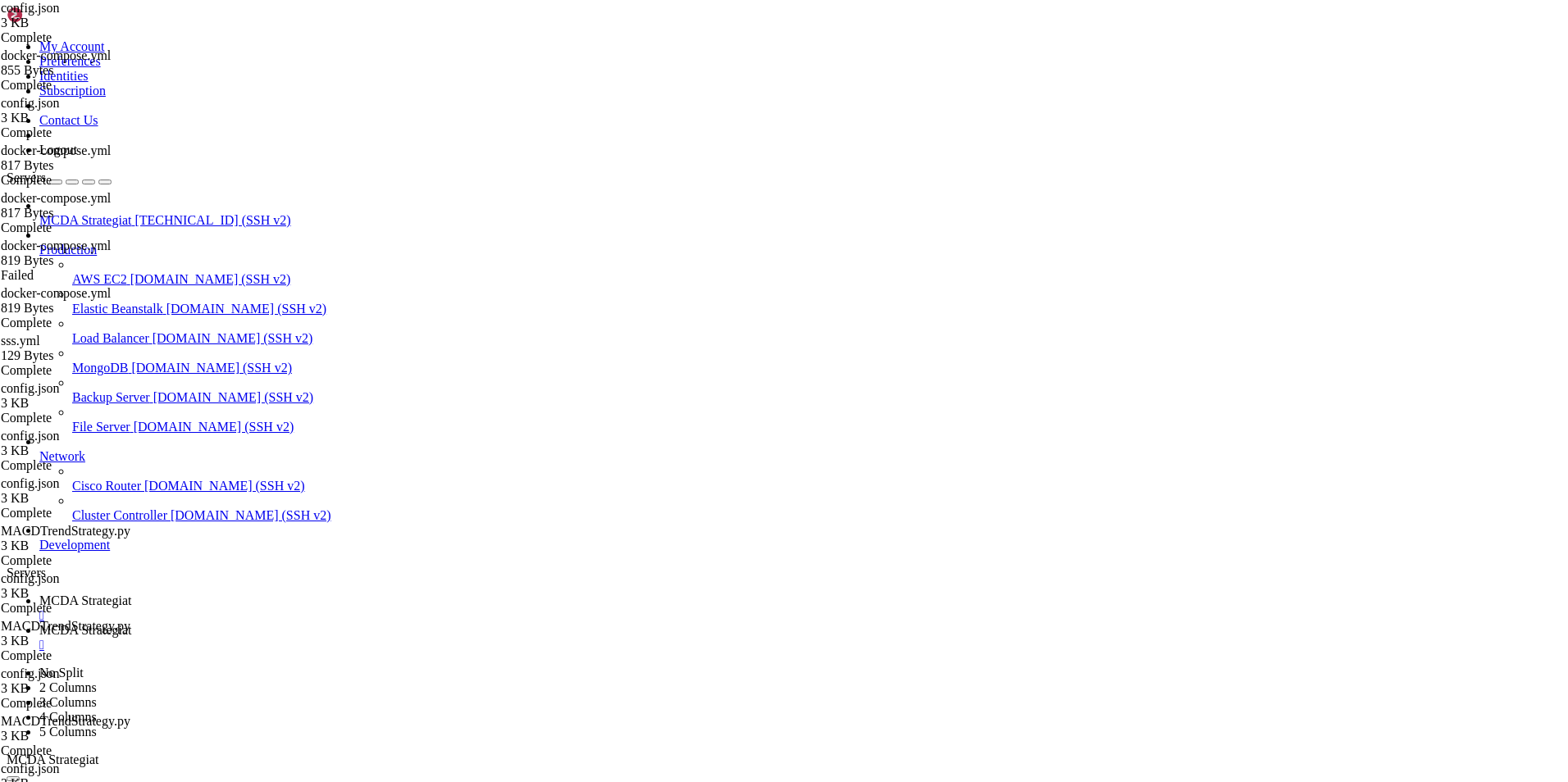
scroll to position [197, 0]
drag, startPoint x: 373, startPoint y: 594, endPoint x: 278, endPoint y: 595, distance: 95.0
type textarea ""prometheus": true"
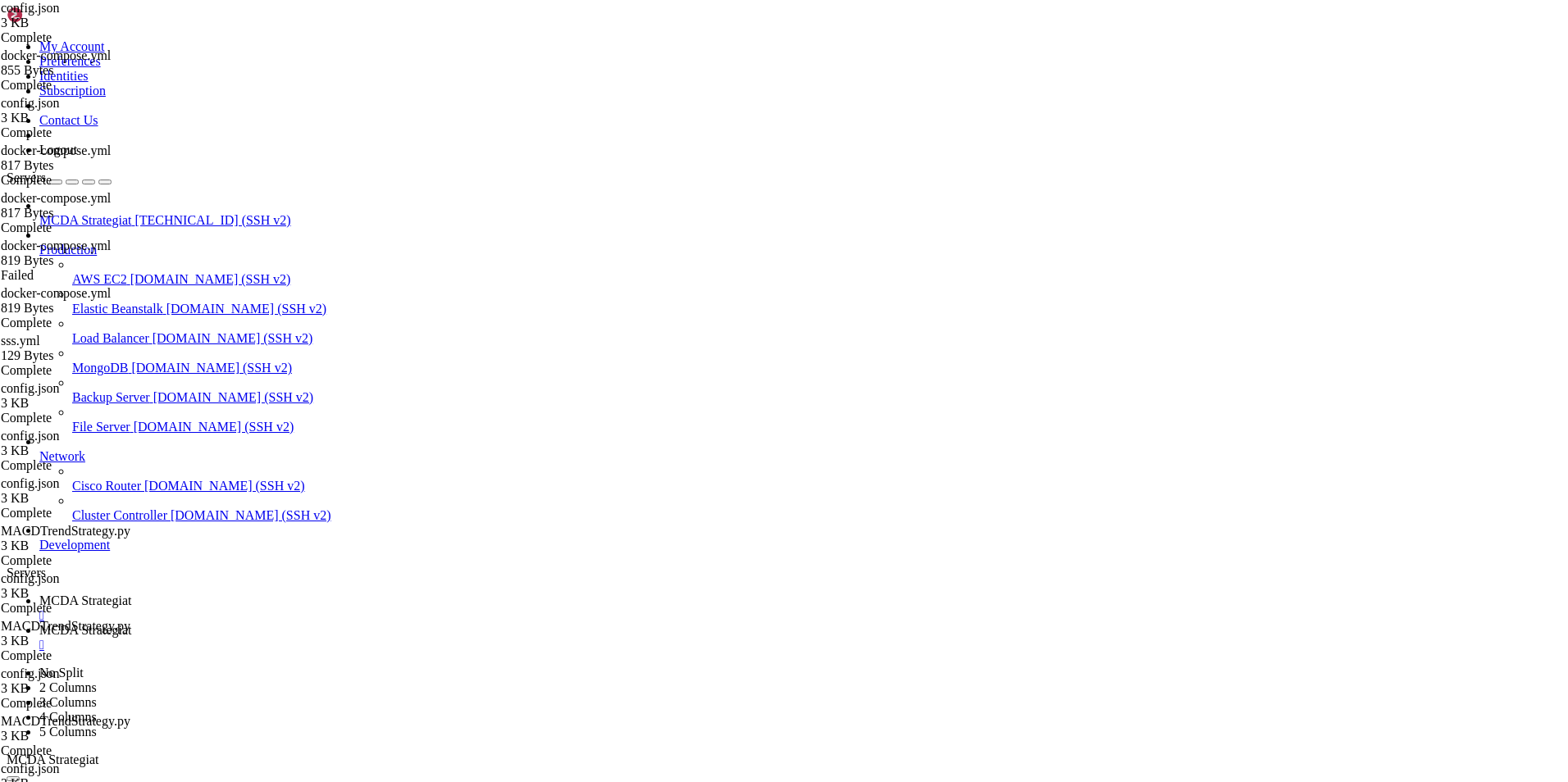
type textarea """
type textarea "},"
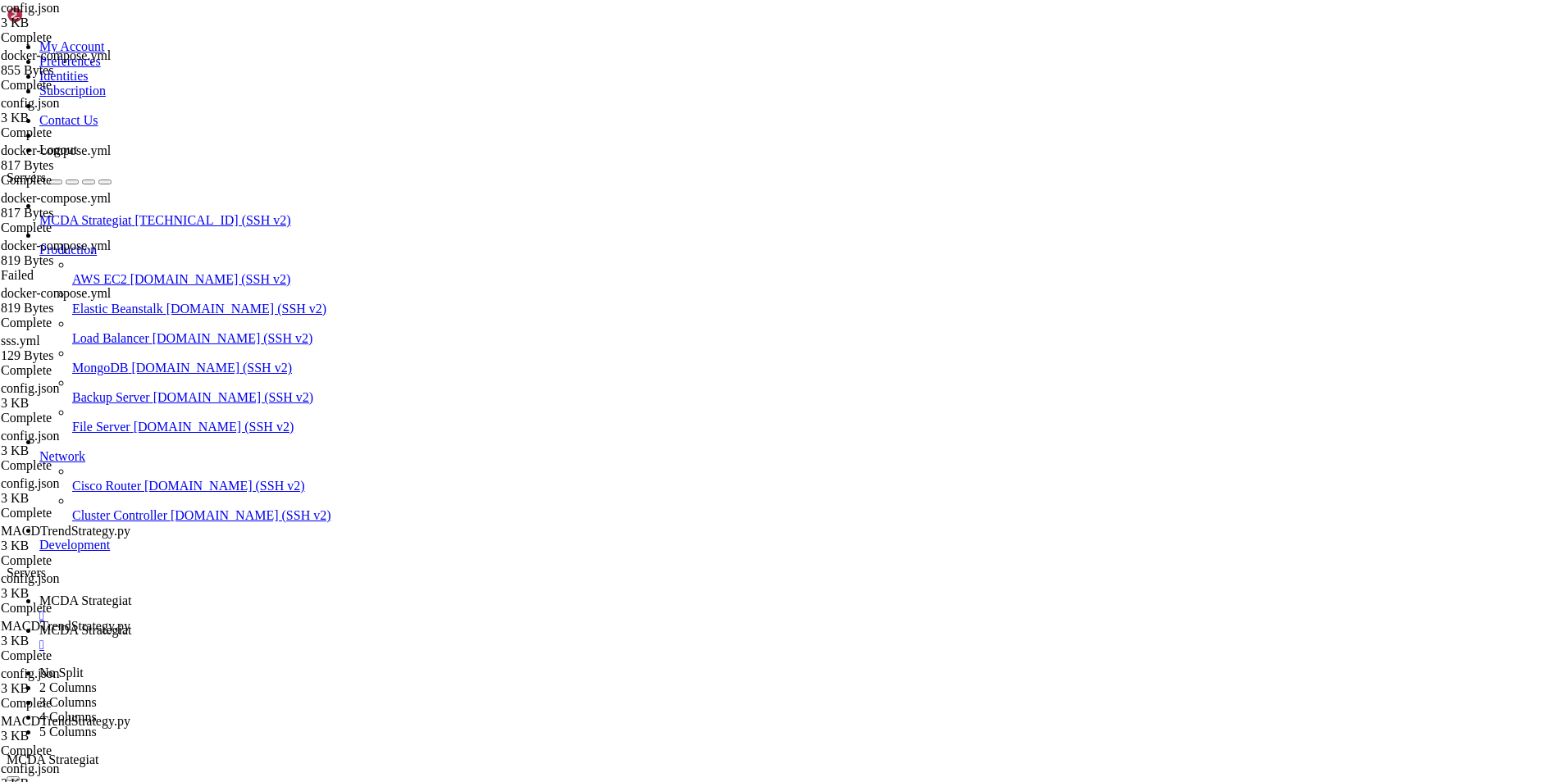
type textarea ""enabled": true,"
click at [131, 594] on span "MCDA Strategiat" at bounding box center [85, 600] width 92 height 14
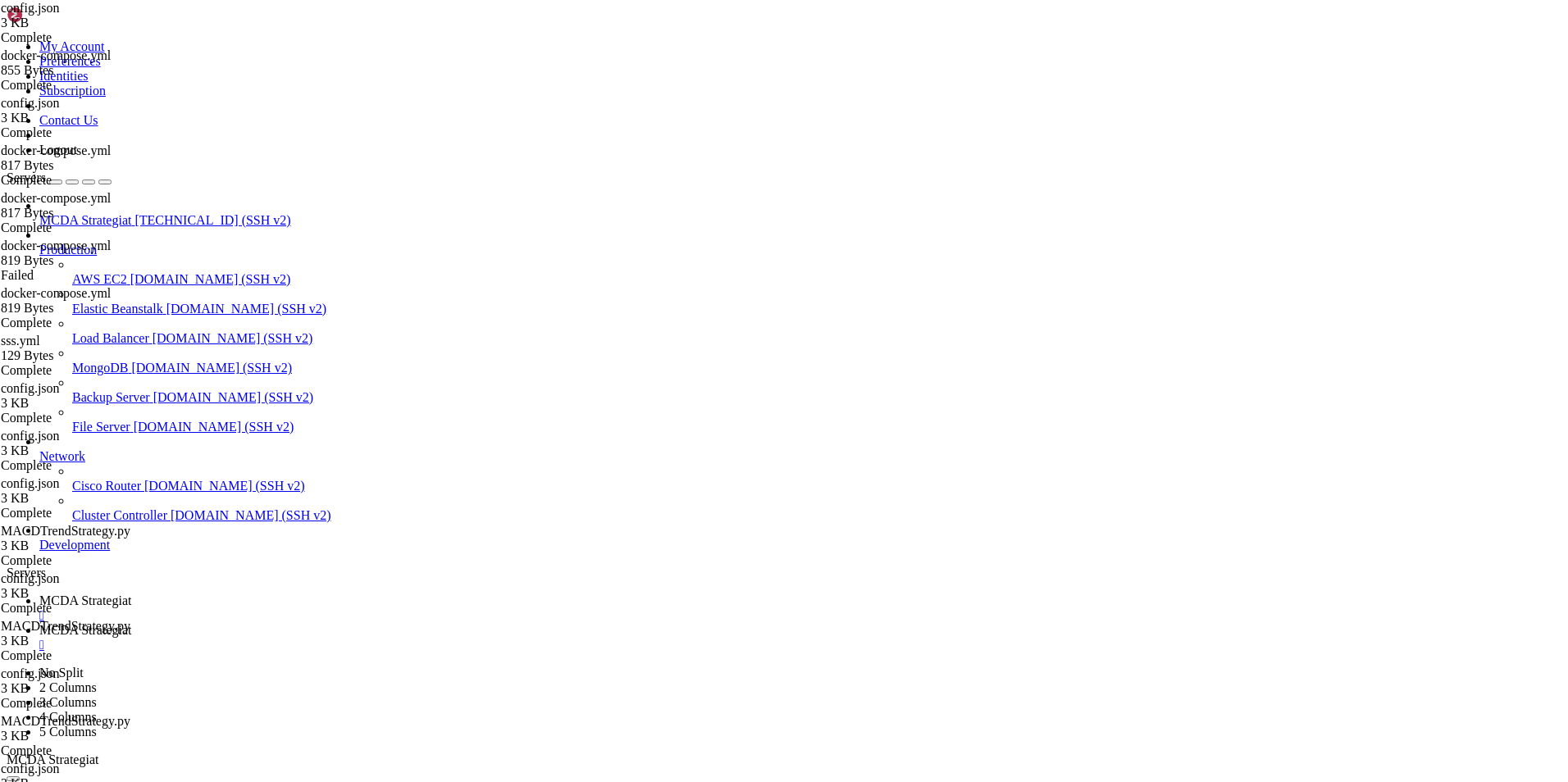
click at [131, 594] on span "MCDA Strategiat" at bounding box center [85, 600] width 92 height 14
drag, startPoint x: 886, startPoint y: 1566, endPoint x: 13, endPoint y: 1178, distance: 955.3
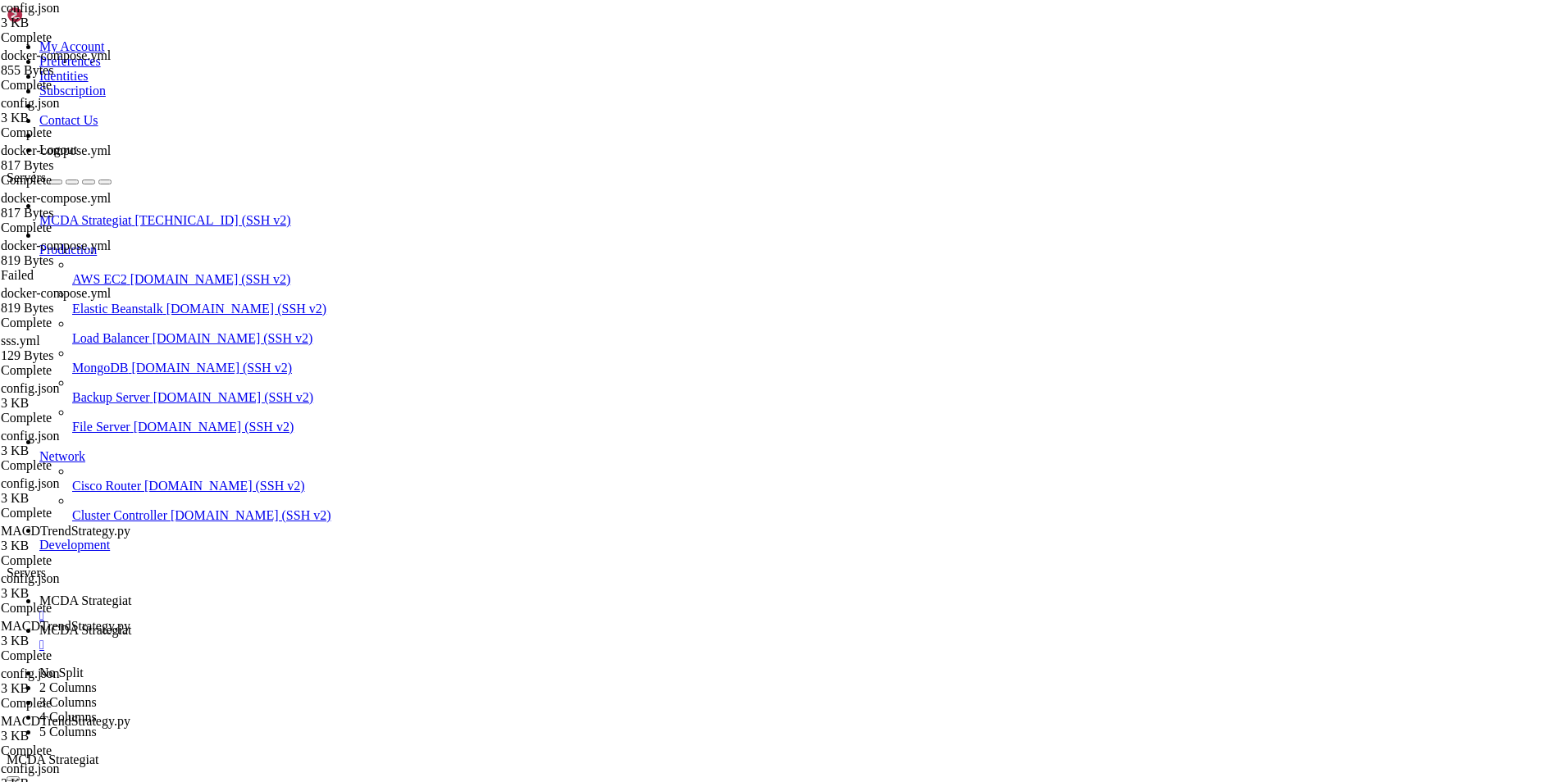
copy div "time=[DATE]T10:32:16.001Z level=INFO source=main.go:1545 msg="updated GOGC" old…"
drag, startPoint x: 219, startPoint y: 1132, endPoint x: 875, endPoint y: 1135, distance: 656.0
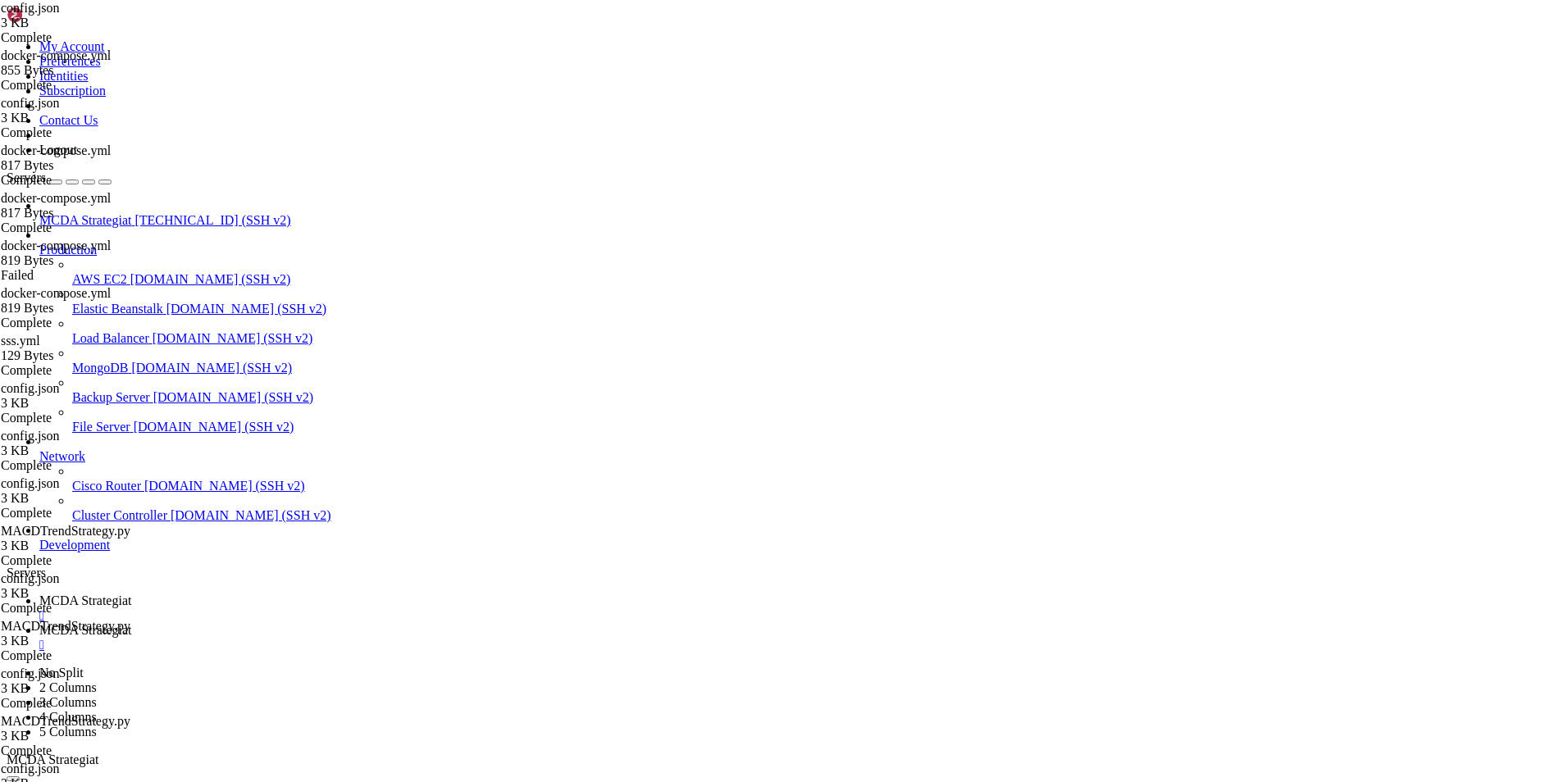
click at [324, 608] on div "" at bounding box center [801, 616] width 1522 height 15
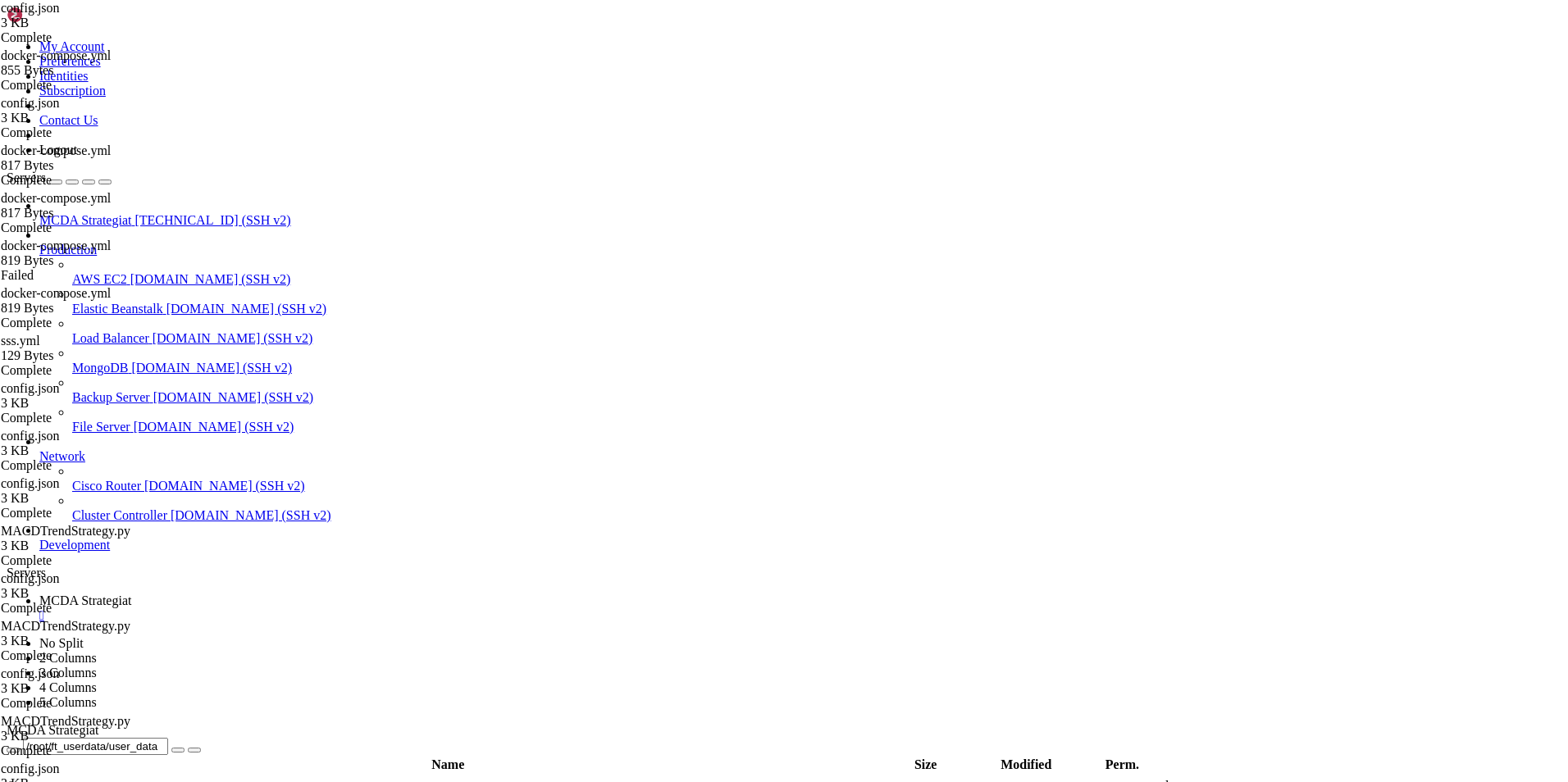
click at [130, 213] on span "MCDA Strategiat" at bounding box center [85, 220] width 92 height 14
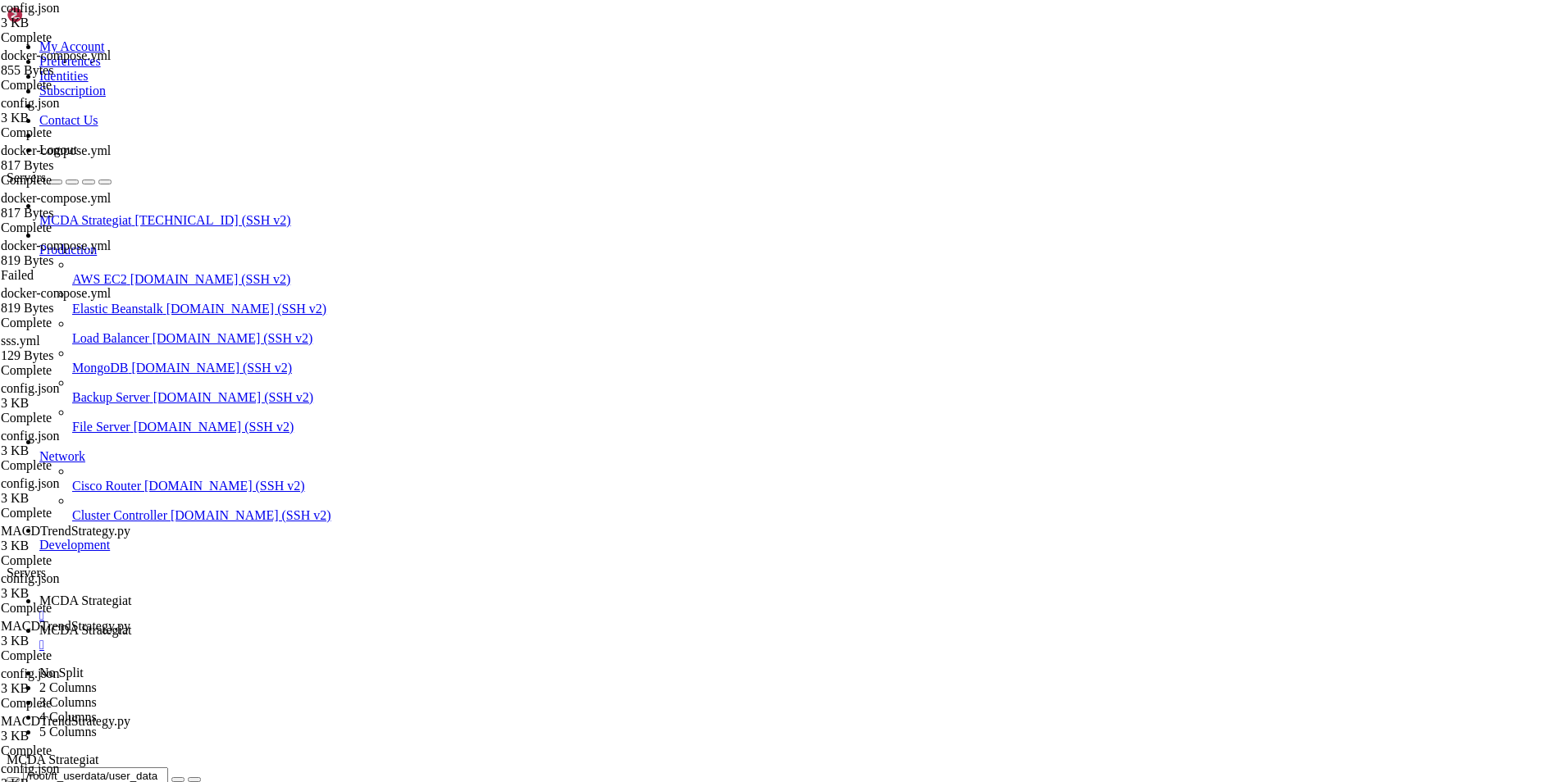
scroll to position [0, 0]
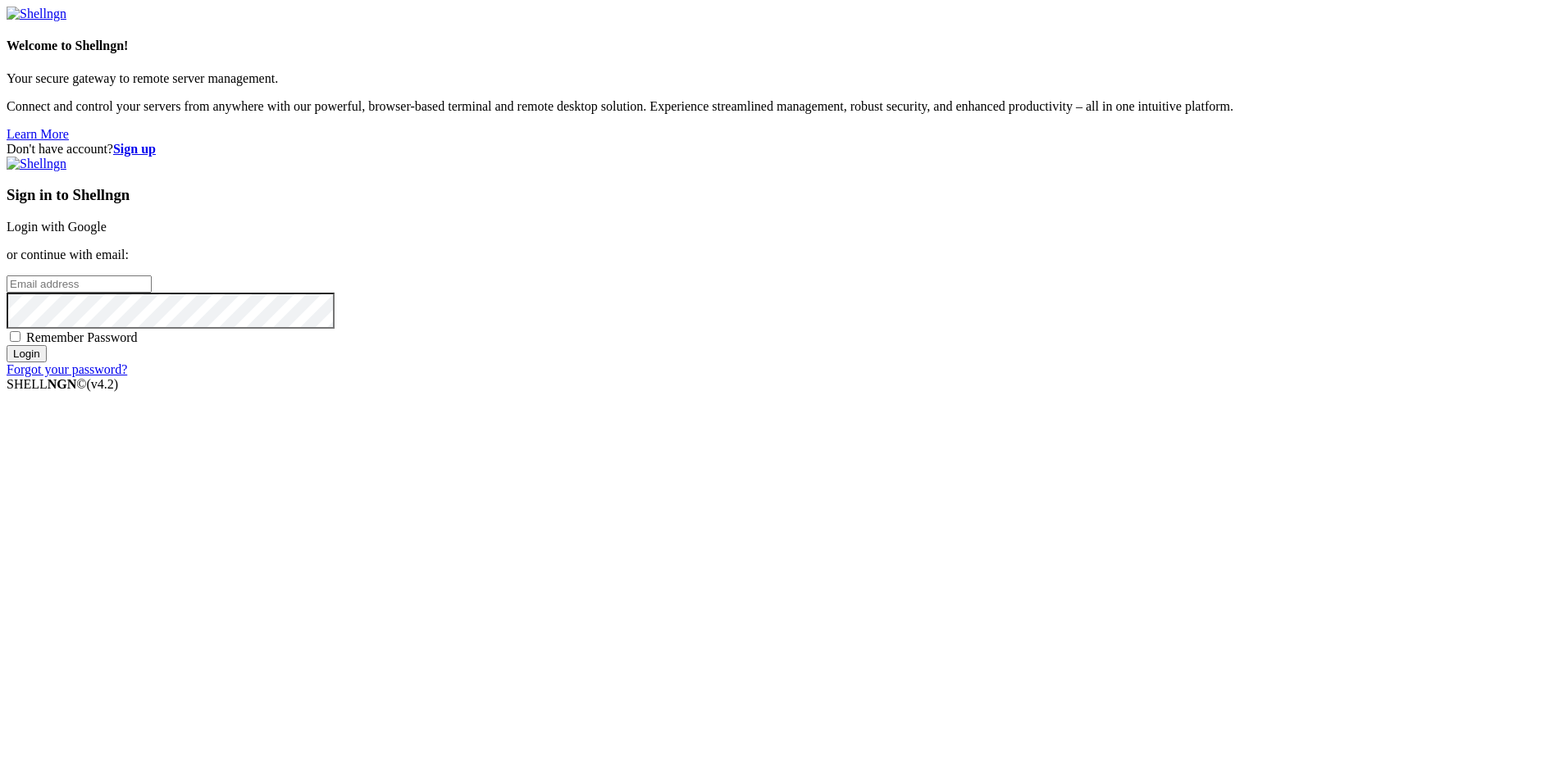
type input "root"
click at [107, 233] on link "Login with Google" at bounding box center [56, 226] width 100 height 14
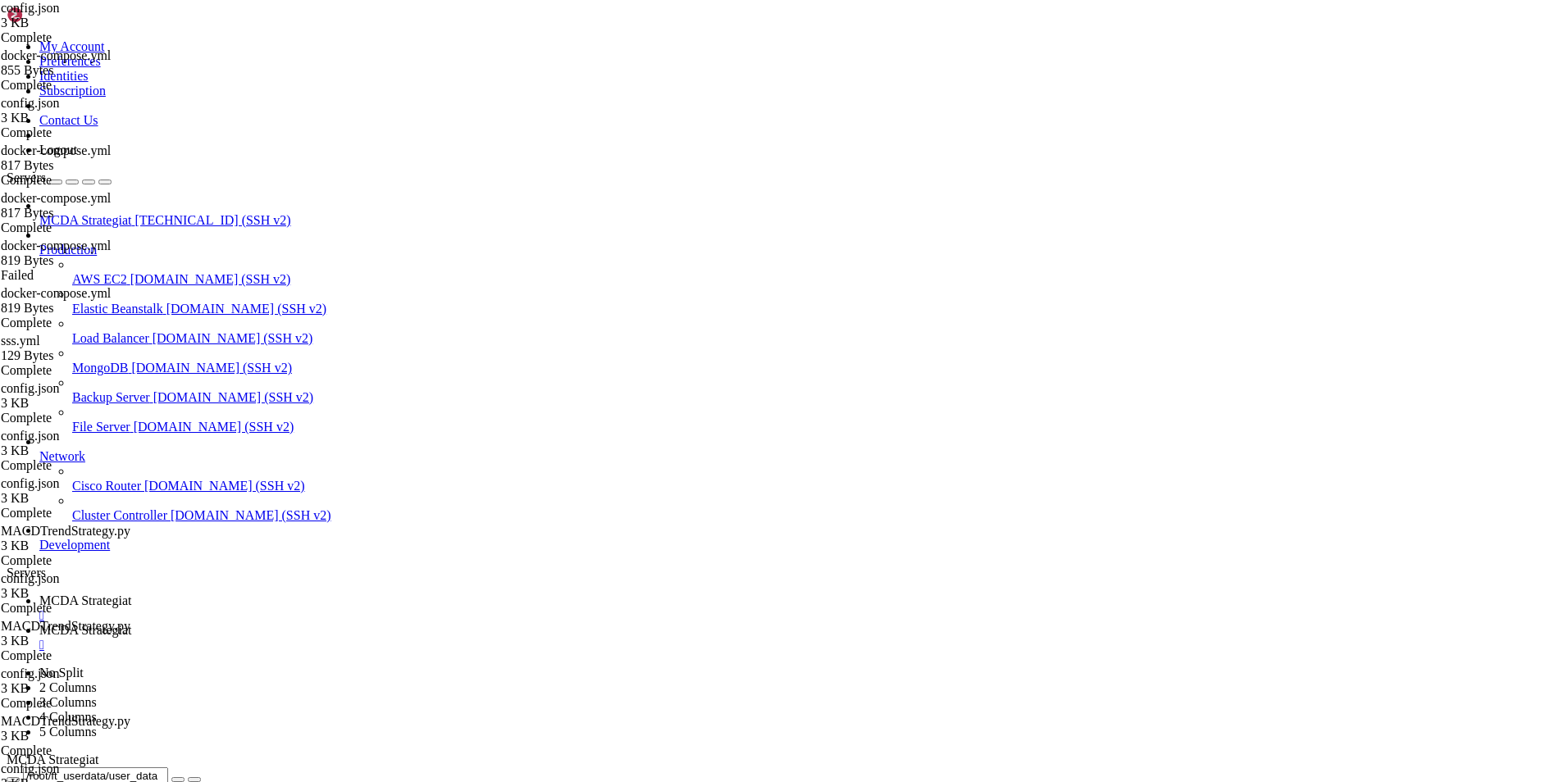
scroll to position [414, 0]
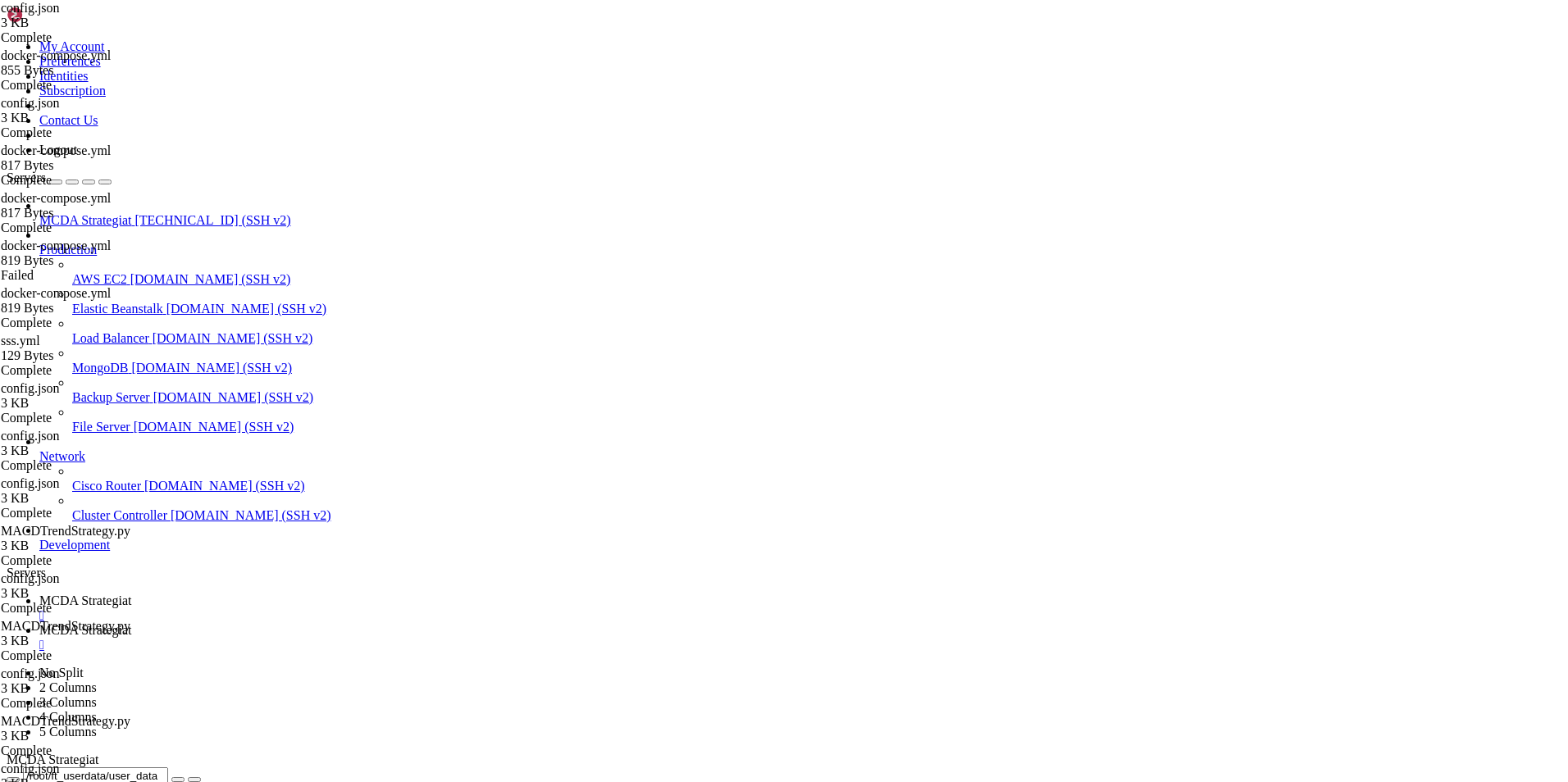
scroll to position [1033, 0]
drag, startPoint x: 210, startPoint y: 2301, endPoint x: 68, endPoint y: 1956, distance: 373.1
drag, startPoint x: 292, startPoint y: 2351, endPoint x: 335, endPoint y: 1736, distance: 616.5
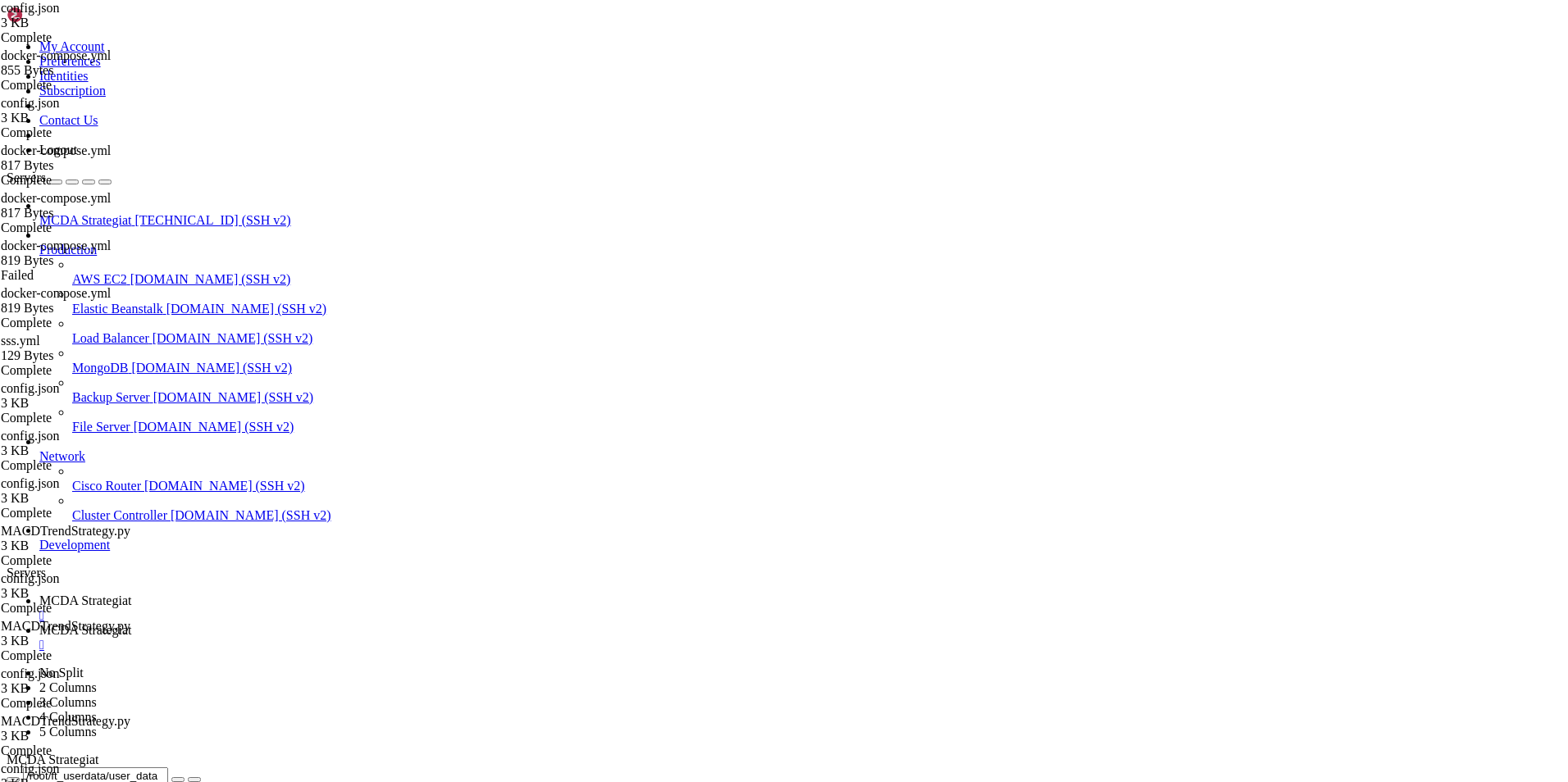
drag, startPoint x: 14, startPoint y: 1731, endPoint x: 478, endPoint y: 2352, distance: 775.2
copy div "root@ubuntu-4gb-hel1-1:~/ft_userdata# curl [URL][TECHNICAL_ID] <!doctype html> …"
click at [131, 594] on span "MCDA Strategiat" at bounding box center [85, 600] width 92 height 14
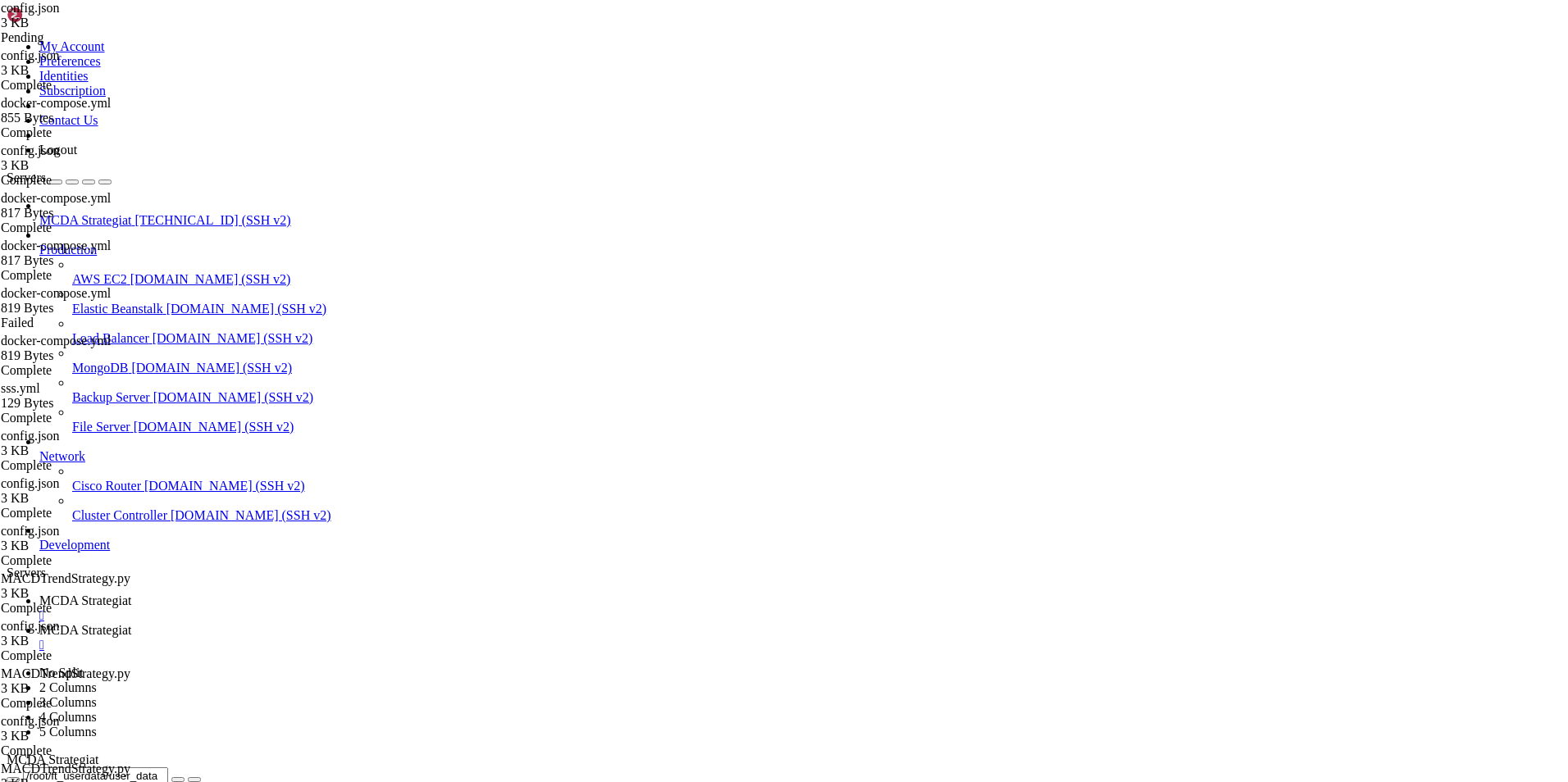
click at [131, 623] on span "MCDA Strategiat" at bounding box center [85, 629] width 92 height 14
click at [131, 594] on span "MCDA Strategiat" at bounding box center [85, 600] width 92 height 14
click at [131, 623] on span "MCDA Strategiat" at bounding box center [85, 629] width 92 height 14
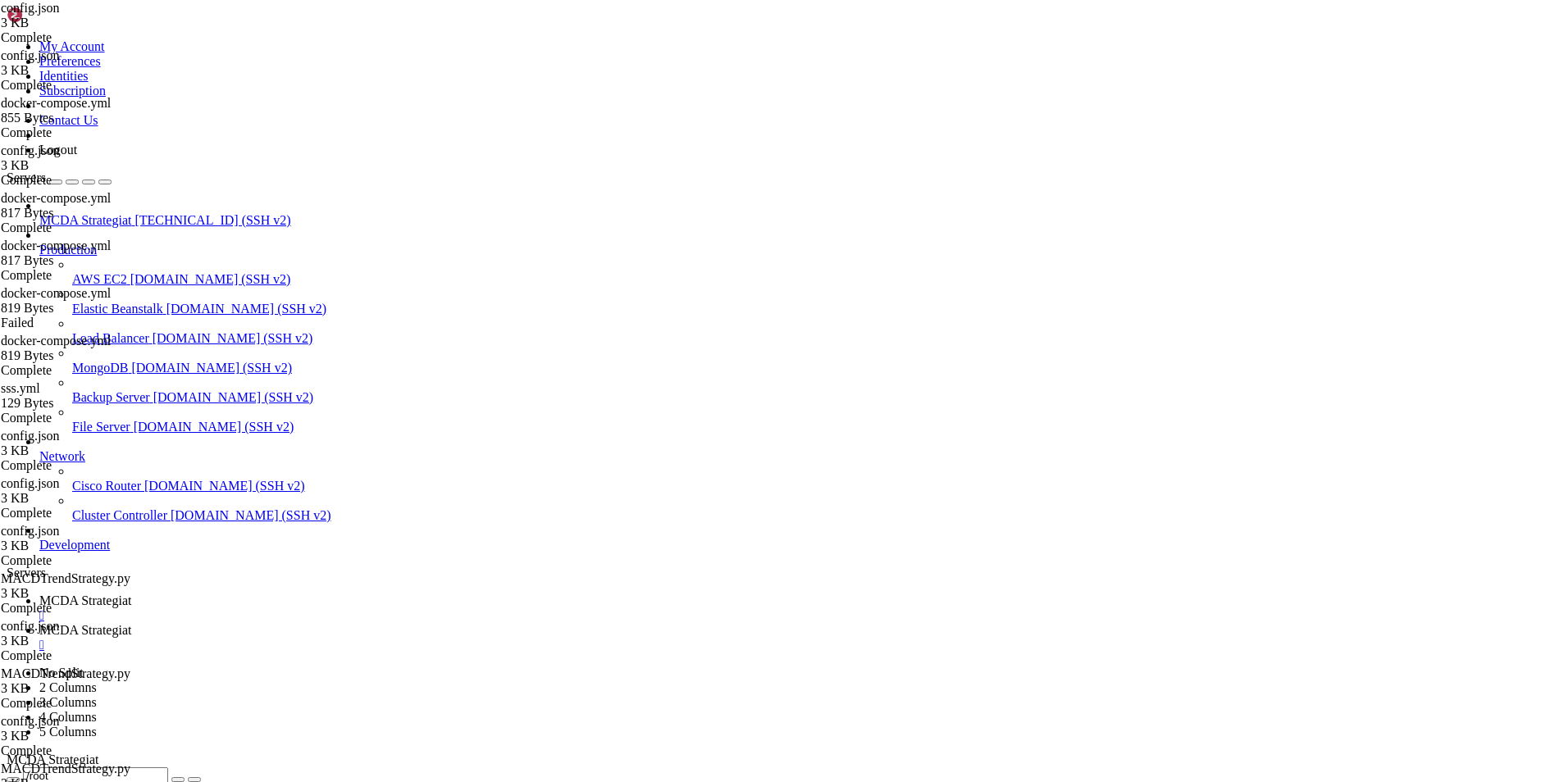
click at [284, 594] on link "MCDA Strategiat " at bounding box center [801, 608] width 1522 height 29
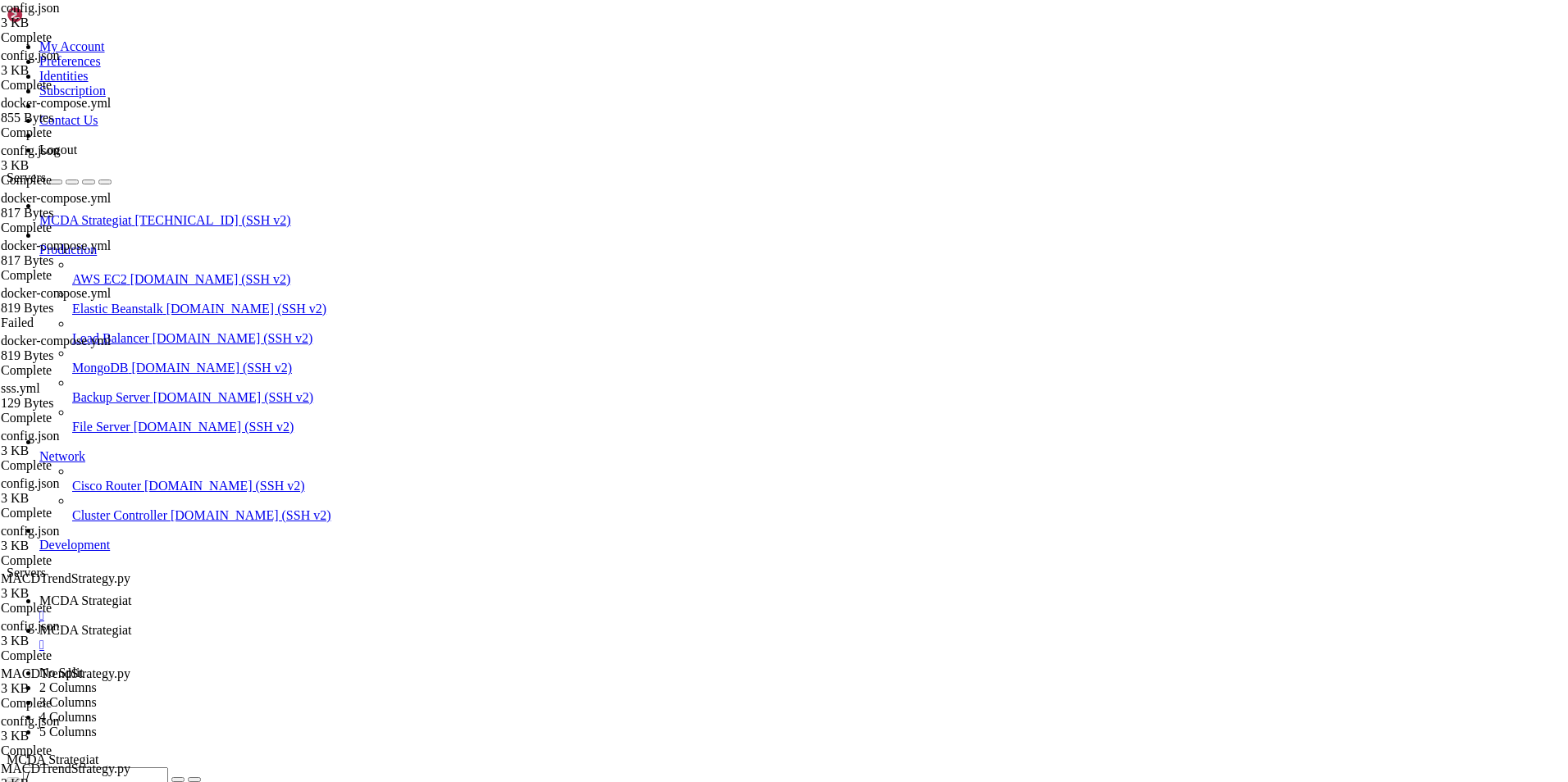
type input "/root/ft_userdata"
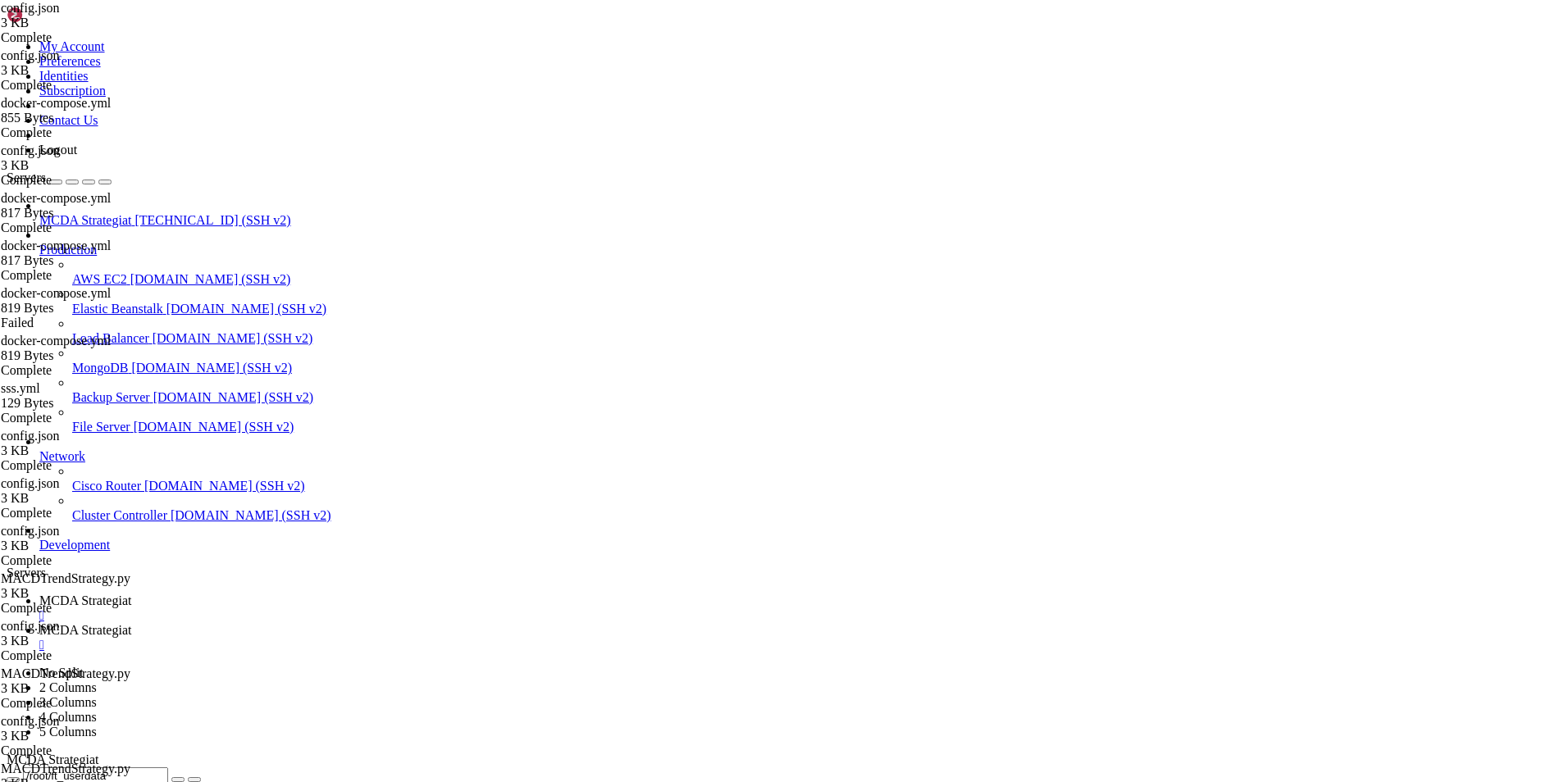
type textarea "- targets: ['freqtrade:80']"
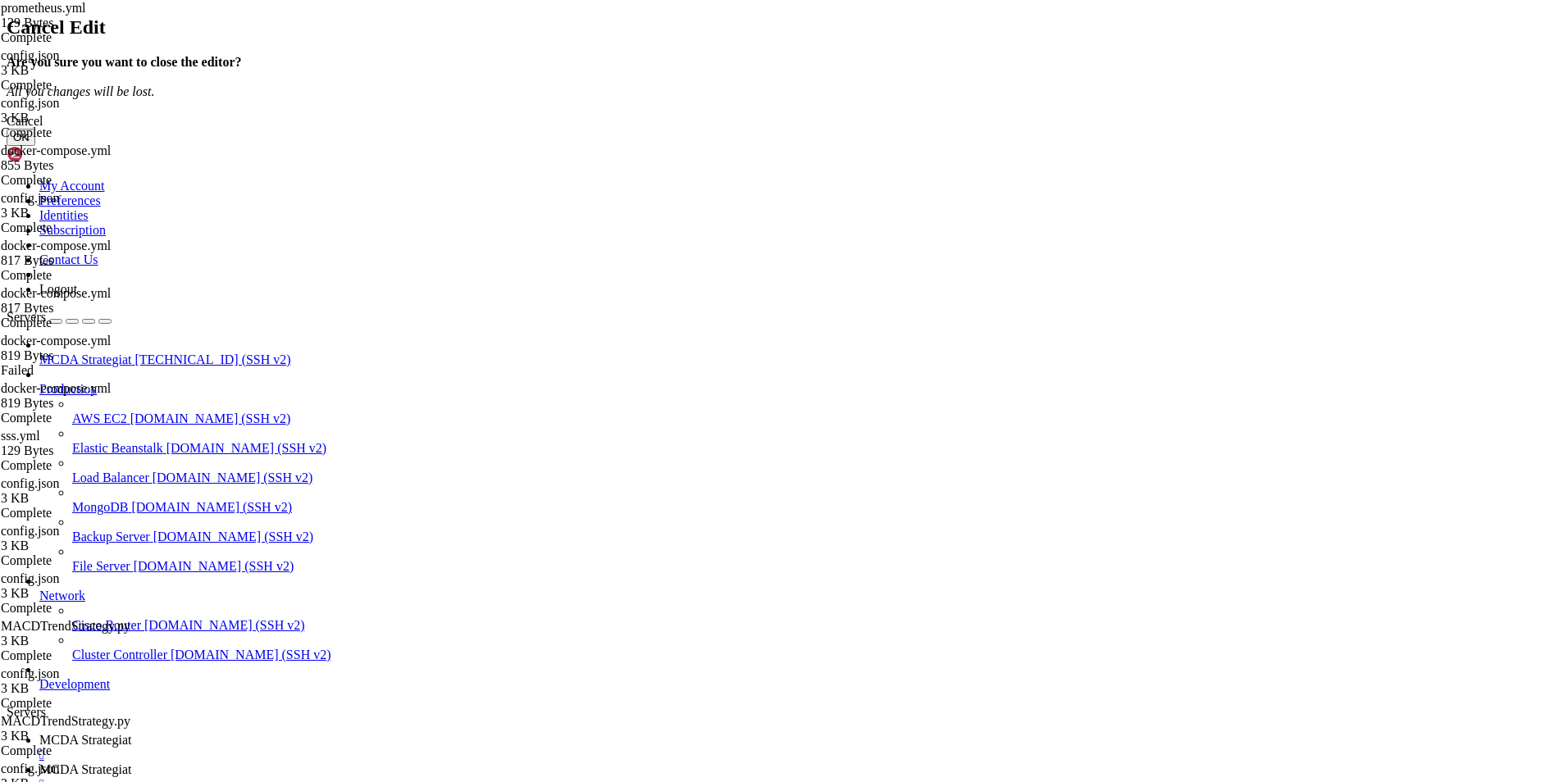
click at [35, 146] on button "OK" at bounding box center [20, 137] width 28 height 17
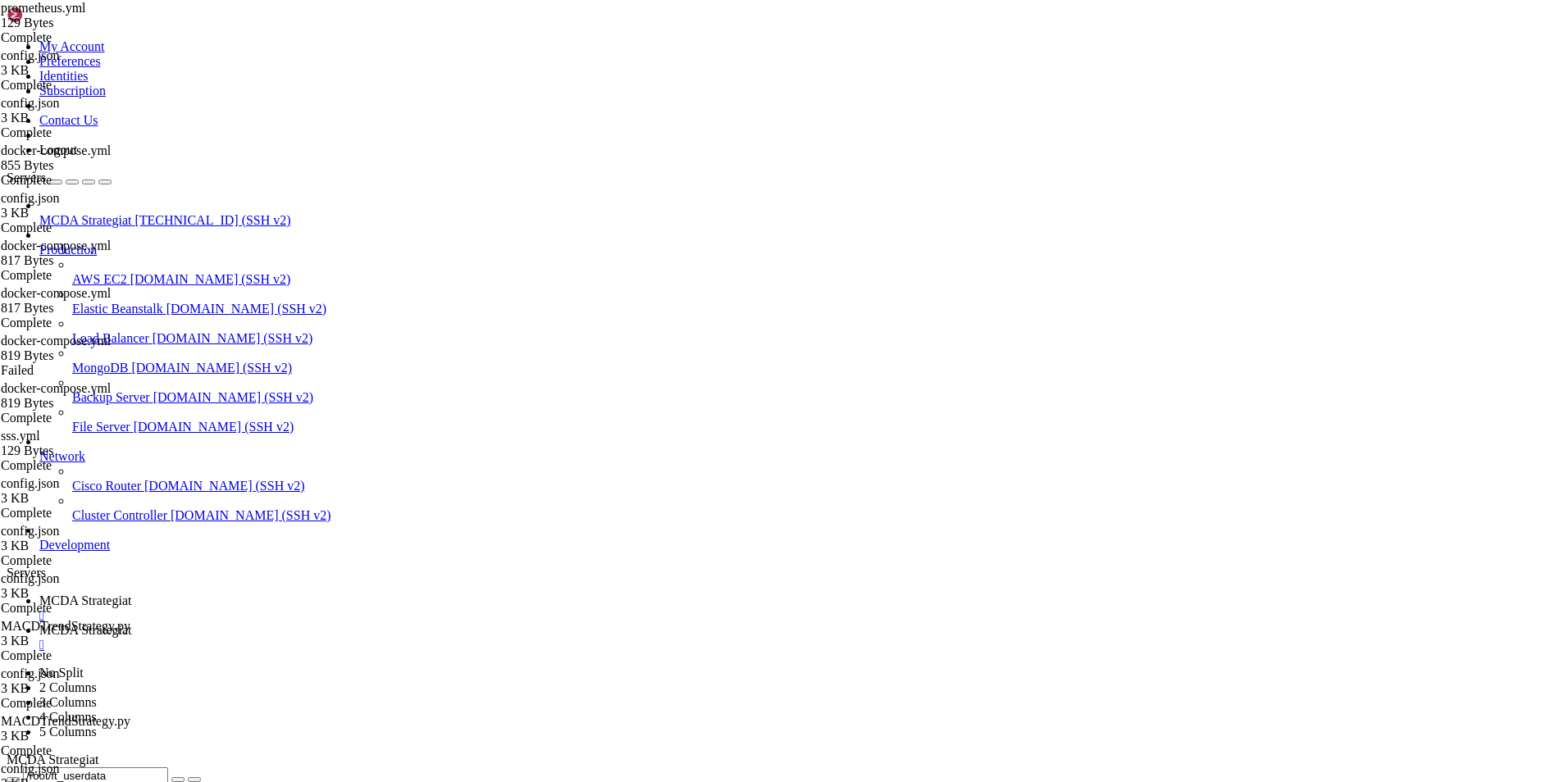
drag, startPoint x: 422, startPoint y: 143, endPoint x: 235, endPoint y: 81, distance: 197.0
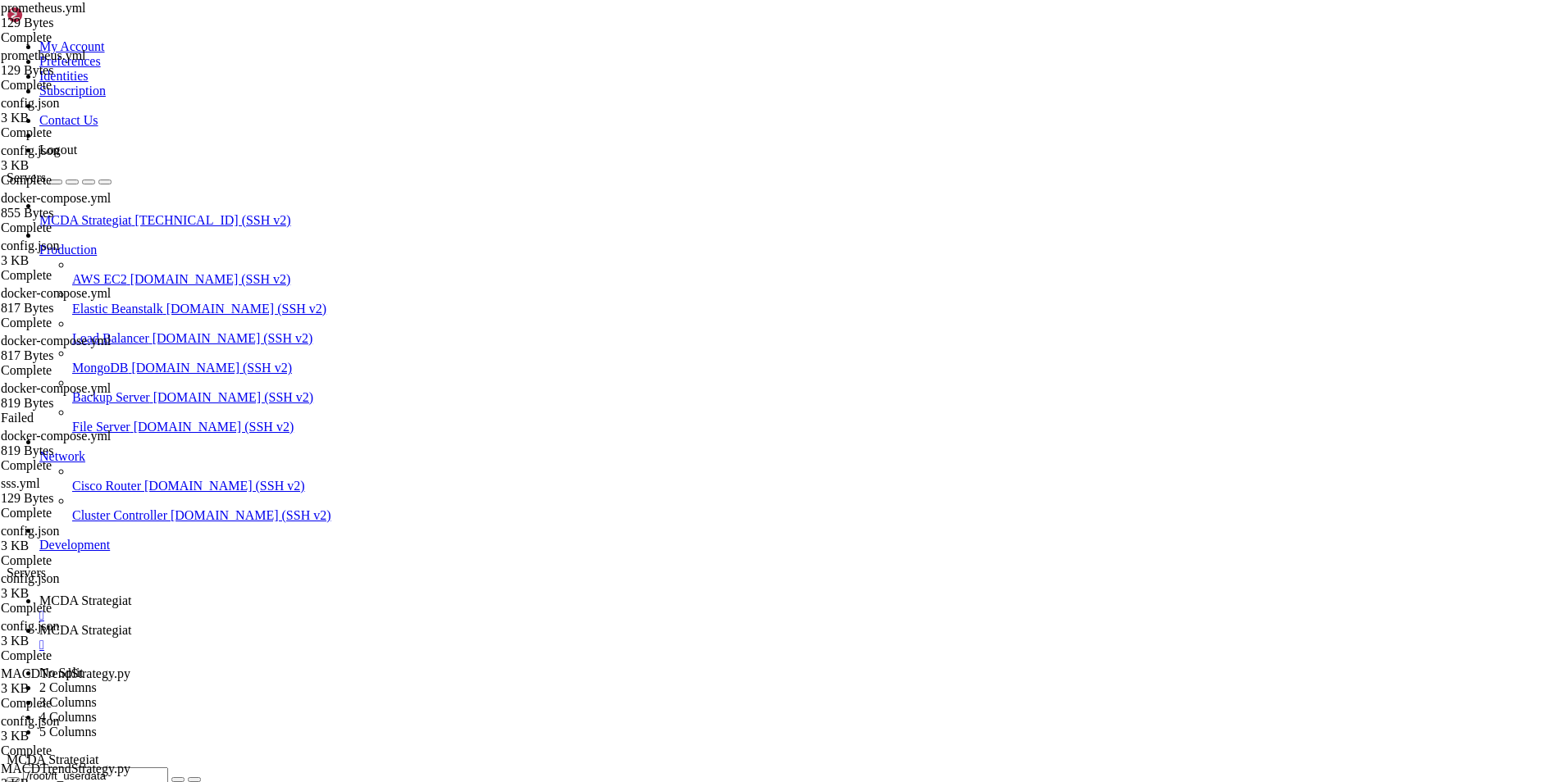
type textarea "global: scrape_interval: 15s"
paste textarea
type textarea "- targets: ['localhost:80']"
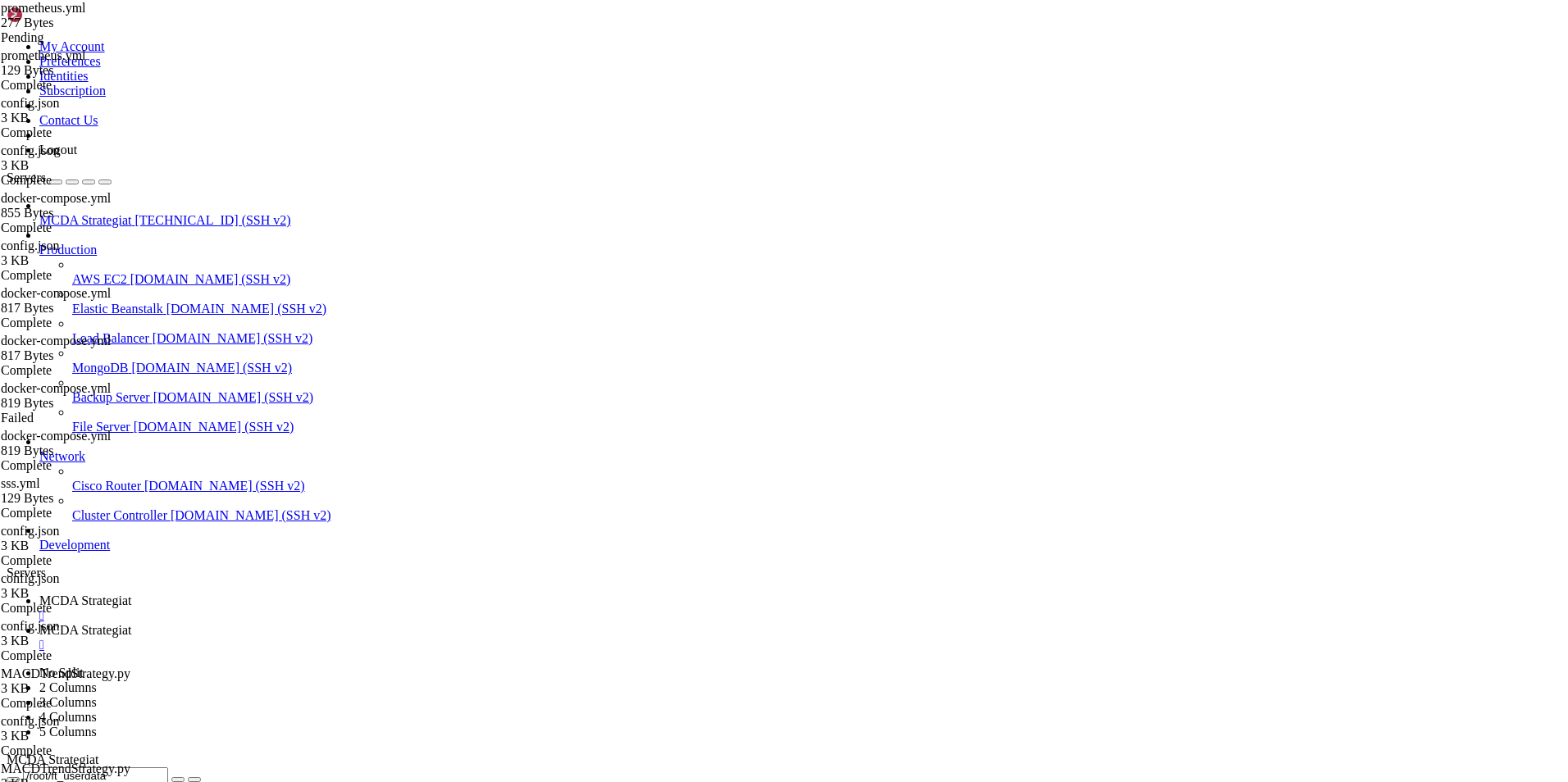
drag, startPoint x: 443, startPoint y: 157, endPoint x: 189, endPoint y: 82, distance: 264.8
type textarea "global: scrape_interval: 15s"
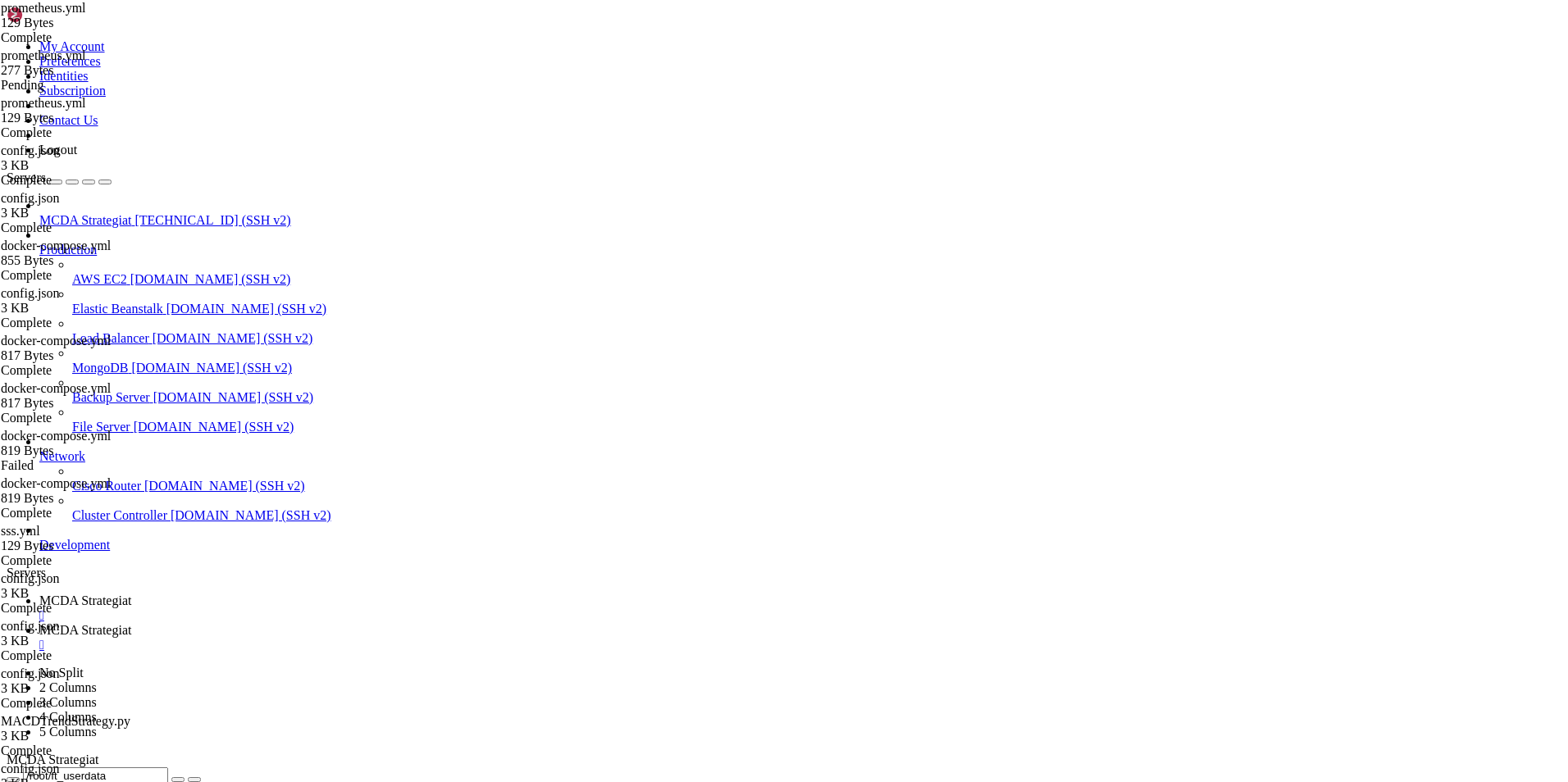
type textarea "- targets: ['localhost:80']"
click at [131, 594] on span "MCDA Strategiat" at bounding box center [85, 600] width 92 height 14
click at [131, 623] on span "MCDA Strategiat" at bounding box center [85, 629] width 92 height 14
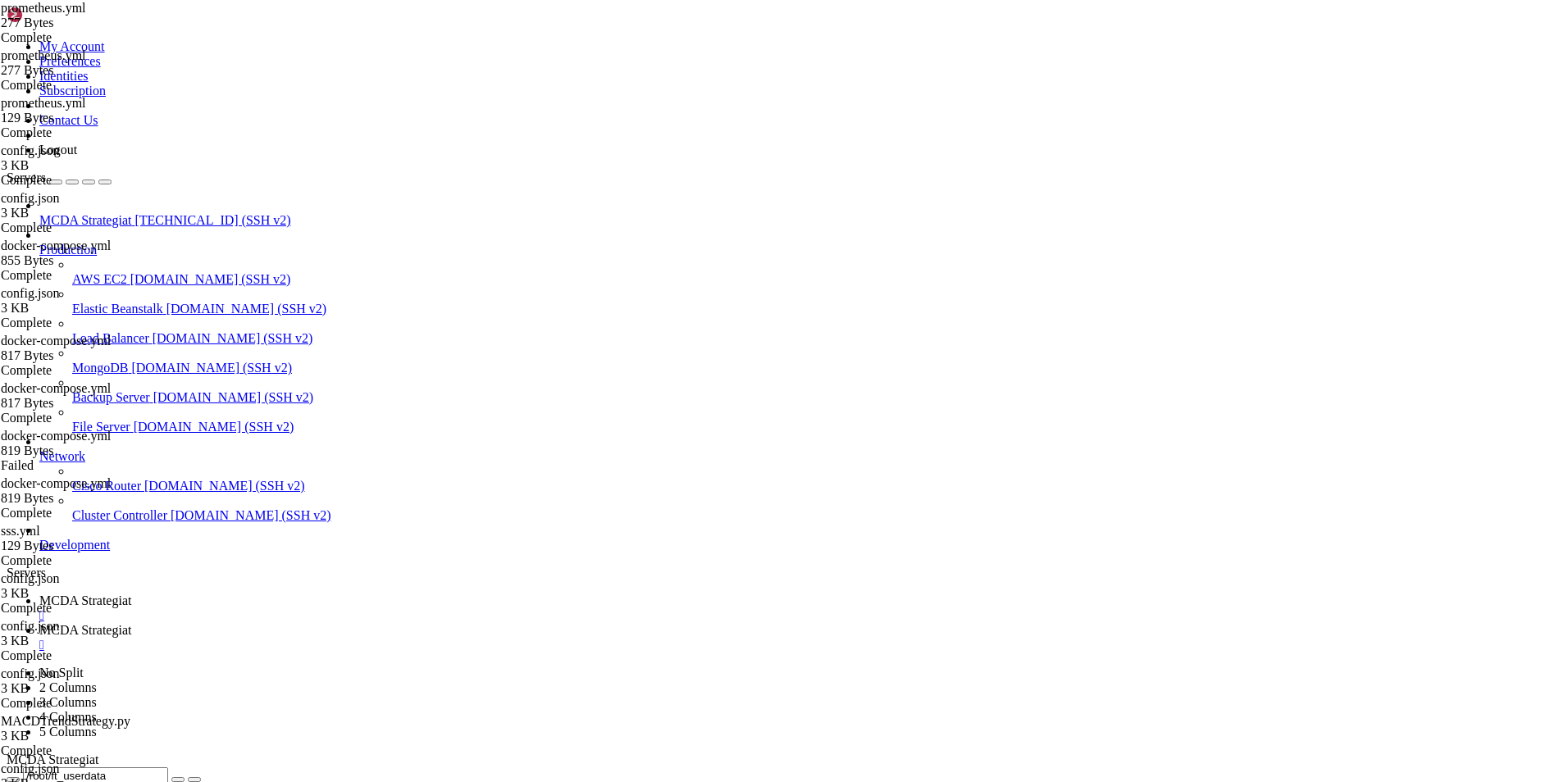
scroll to position [2155, 0]
